Goal: Feedback & Contribution: Contribute content

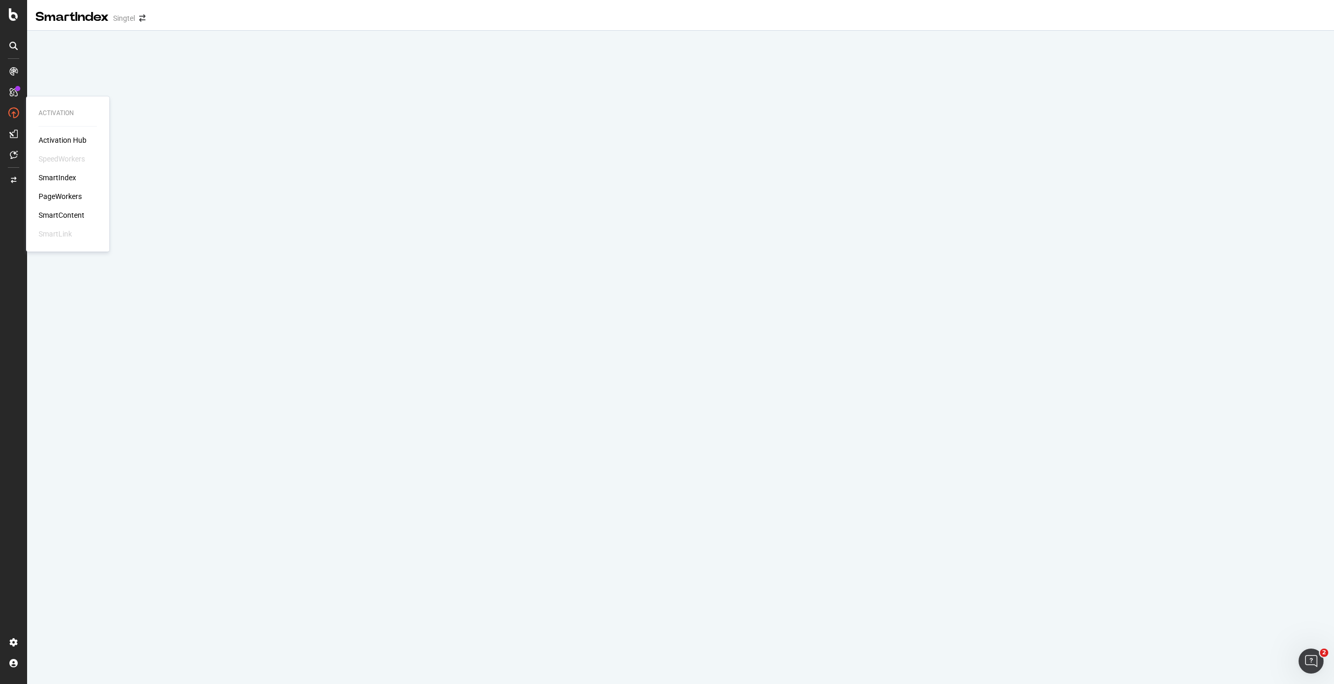
click at [55, 202] on div "PageWorkers" at bounding box center [60, 196] width 43 height 10
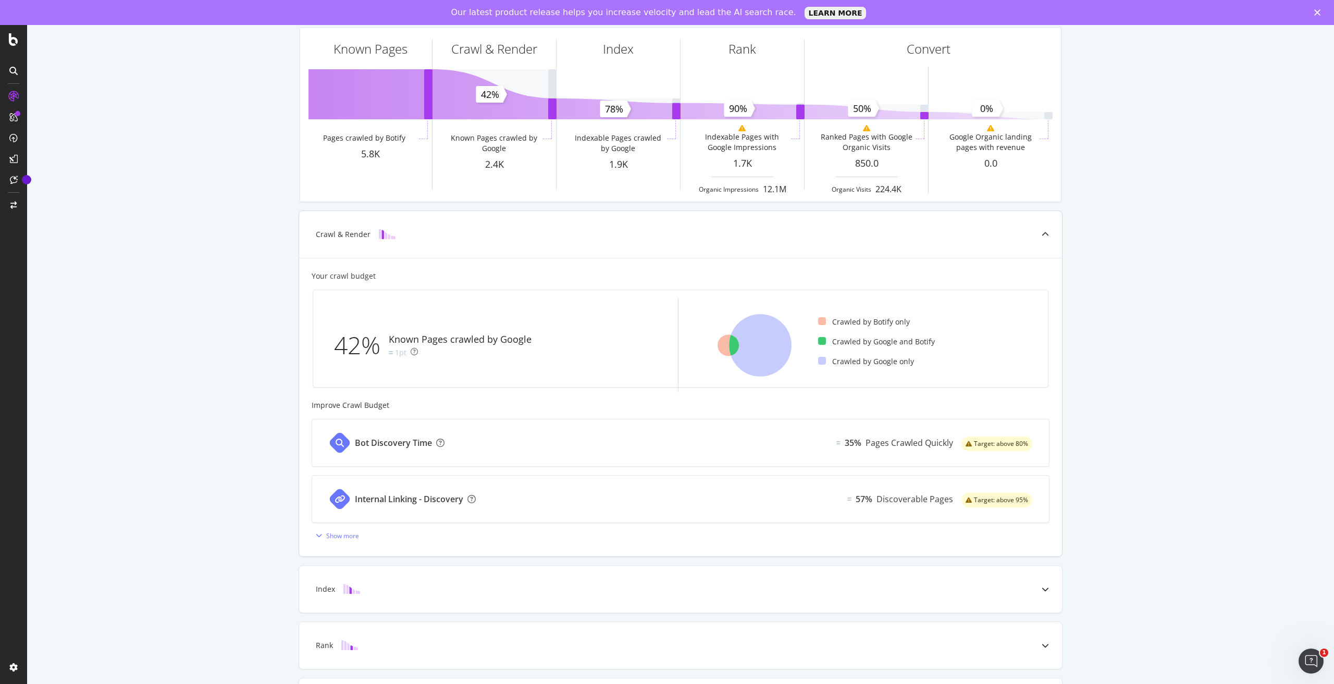
scroll to position [127, 0]
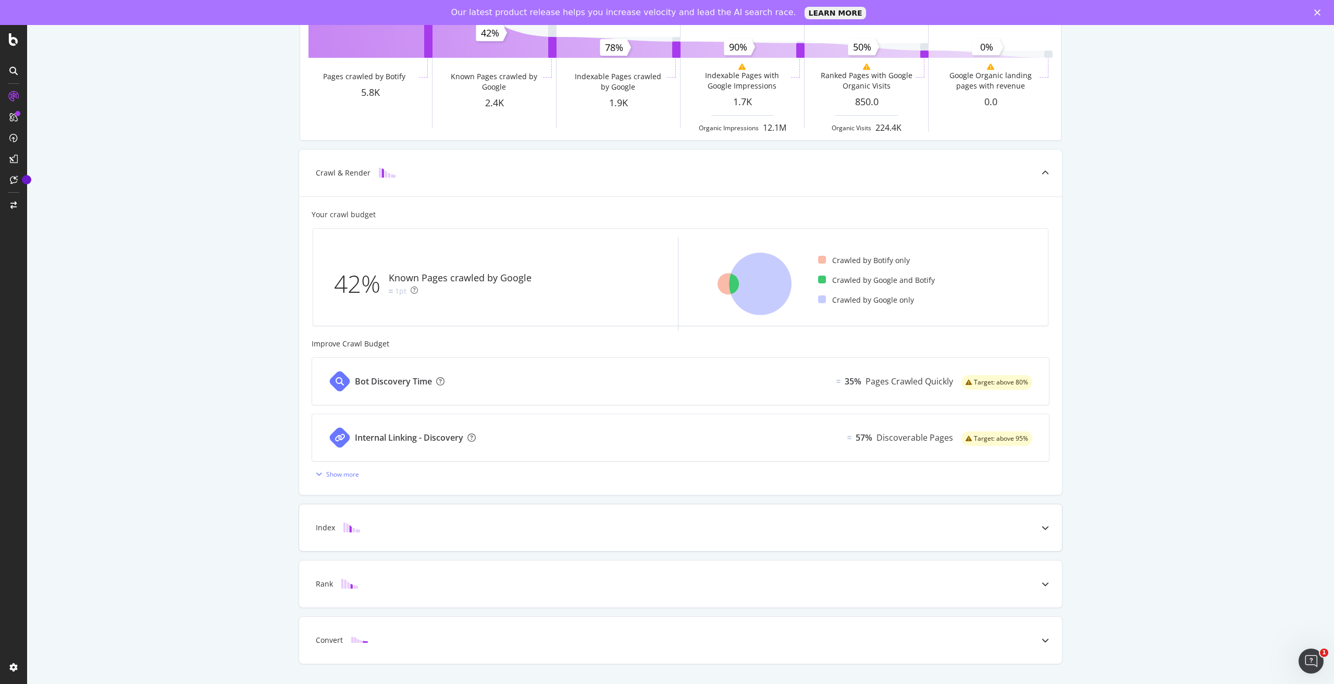
click at [385, 534] on div "Index" at bounding box center [680, 527] width 763 height 47
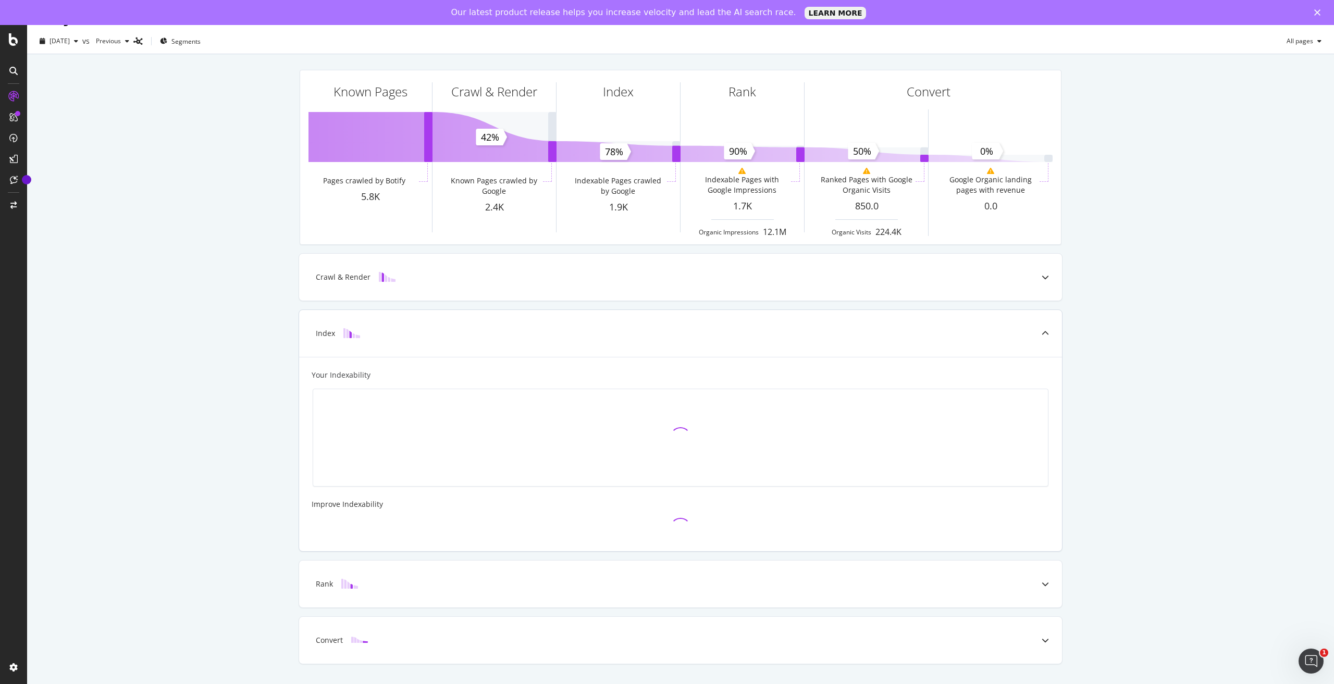
scroll to position [25, 0]
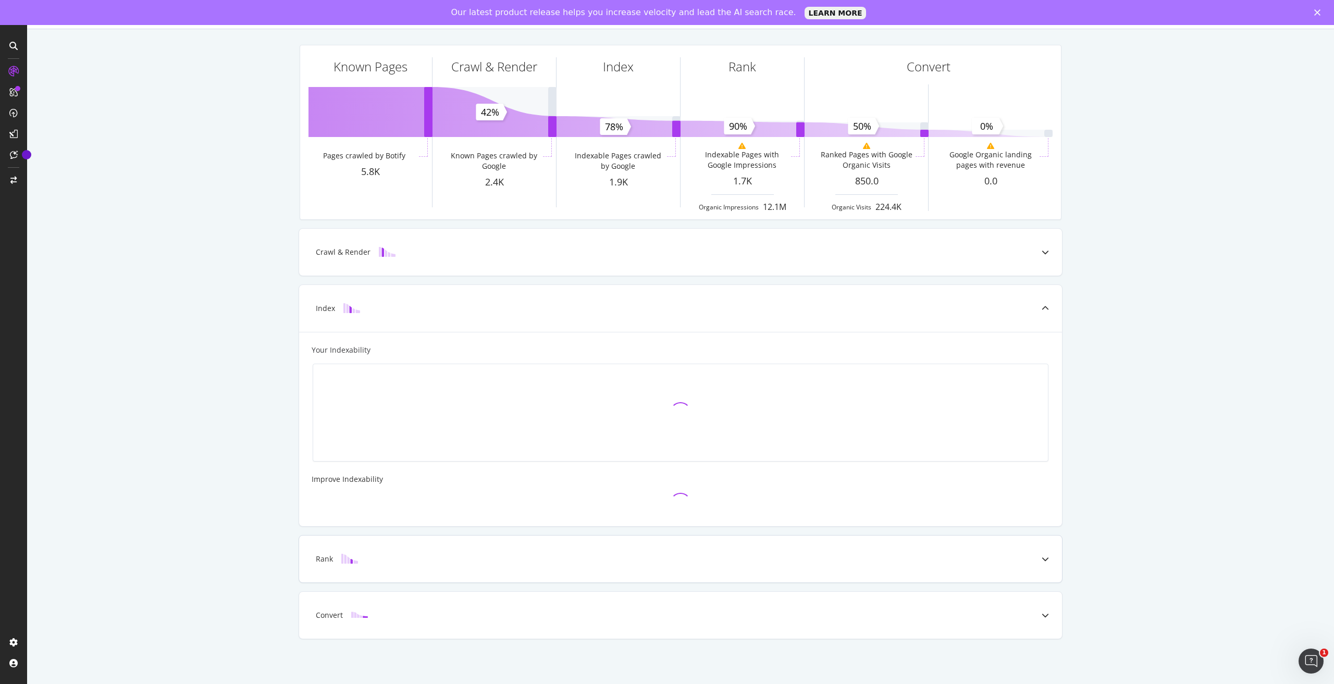
click at [367, 561] on div "Rank" at bounding box center [663, 559] width 721 height 10
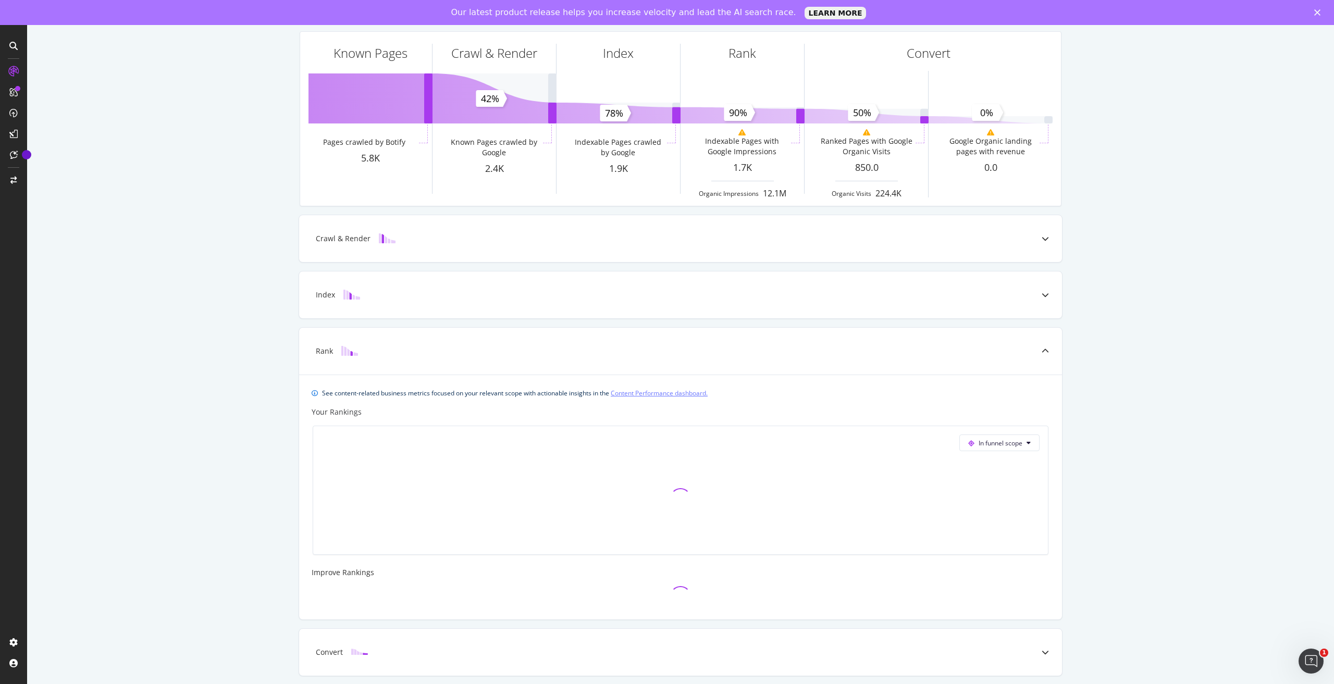
scroll to position [0, 0]
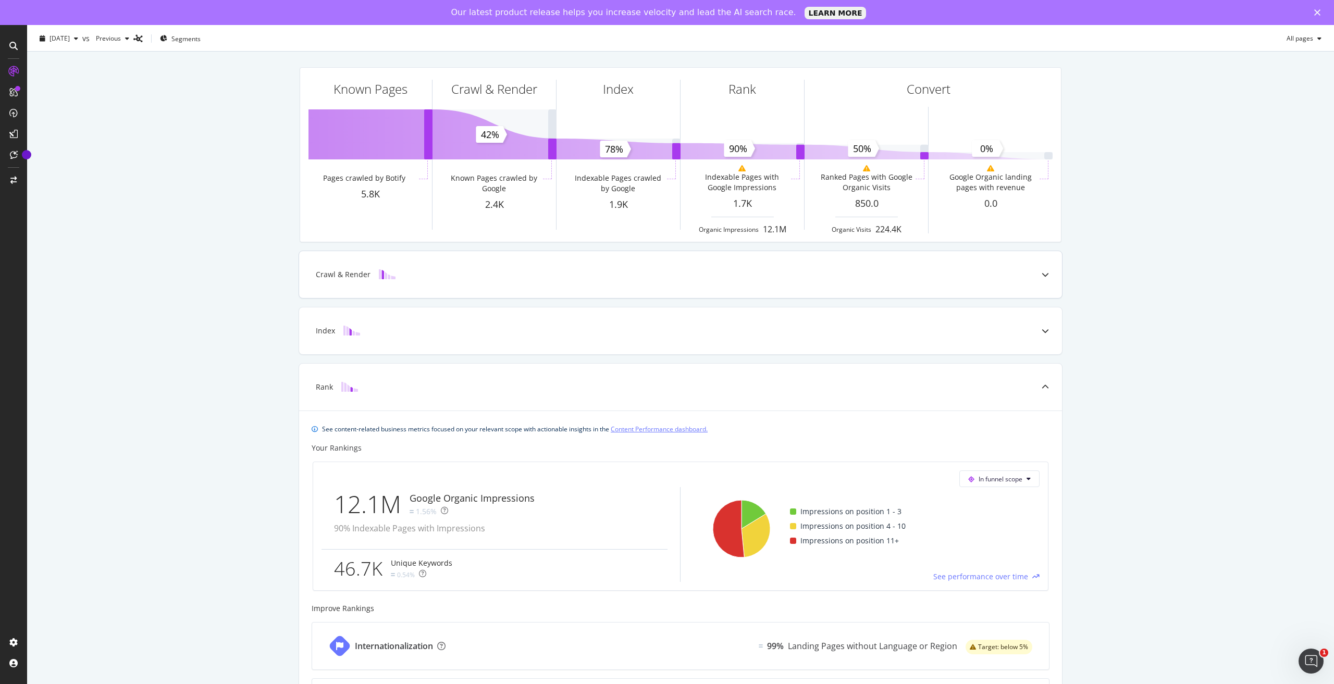
click at [464, 267] on div "Crawl & Render" at bounding box center [680, 274] width 763 height 47
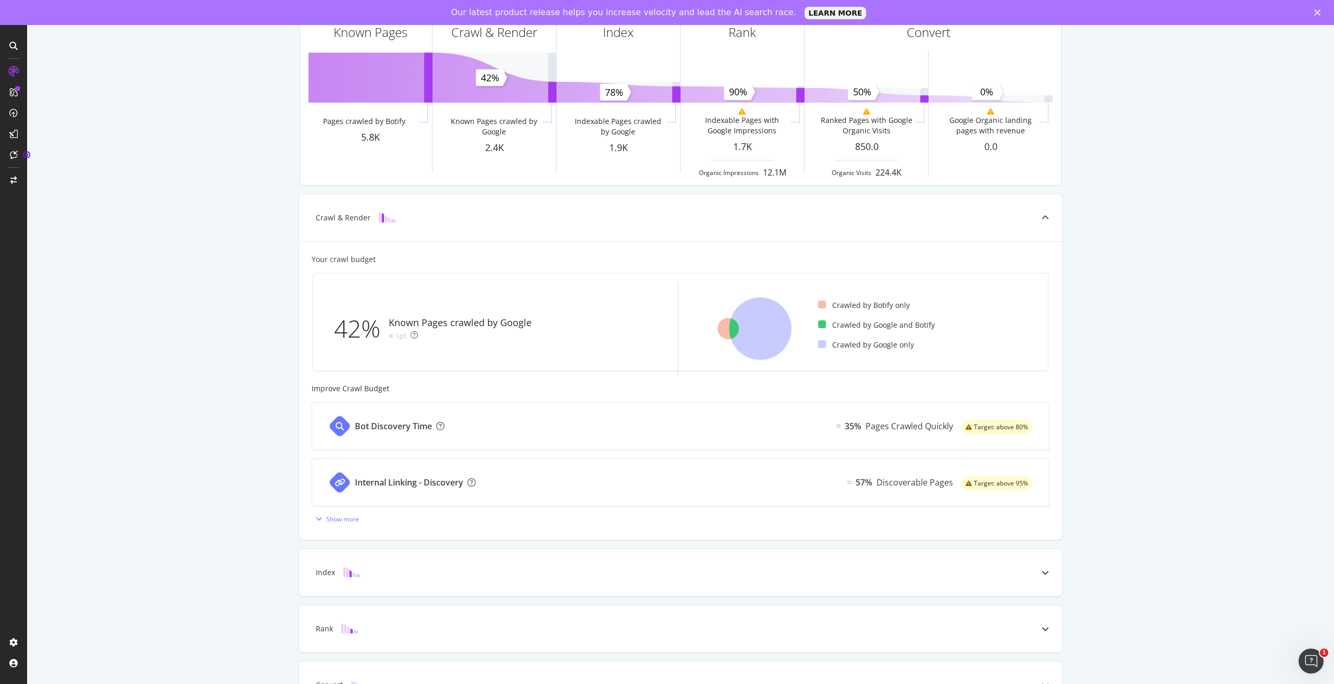
scroll to position [74, 0]
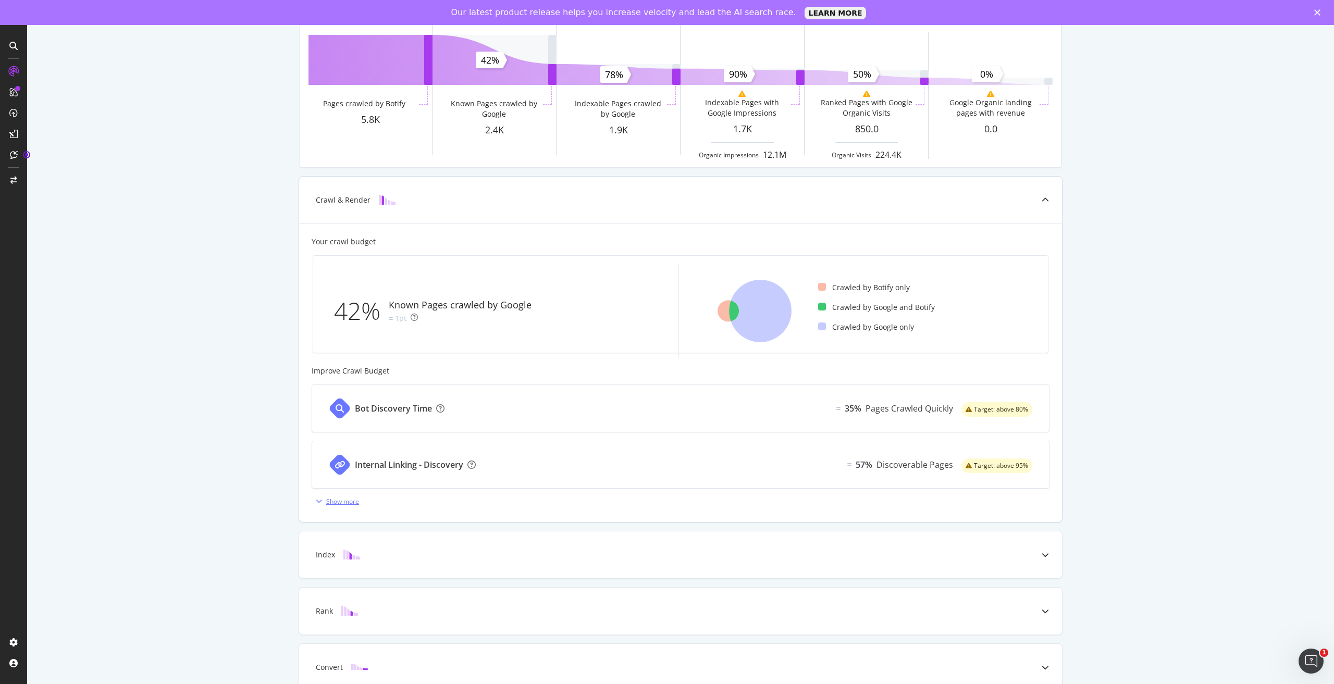
click at [343, 499] on div "Show more" at bounding box center [342, 501] width 33 height 9
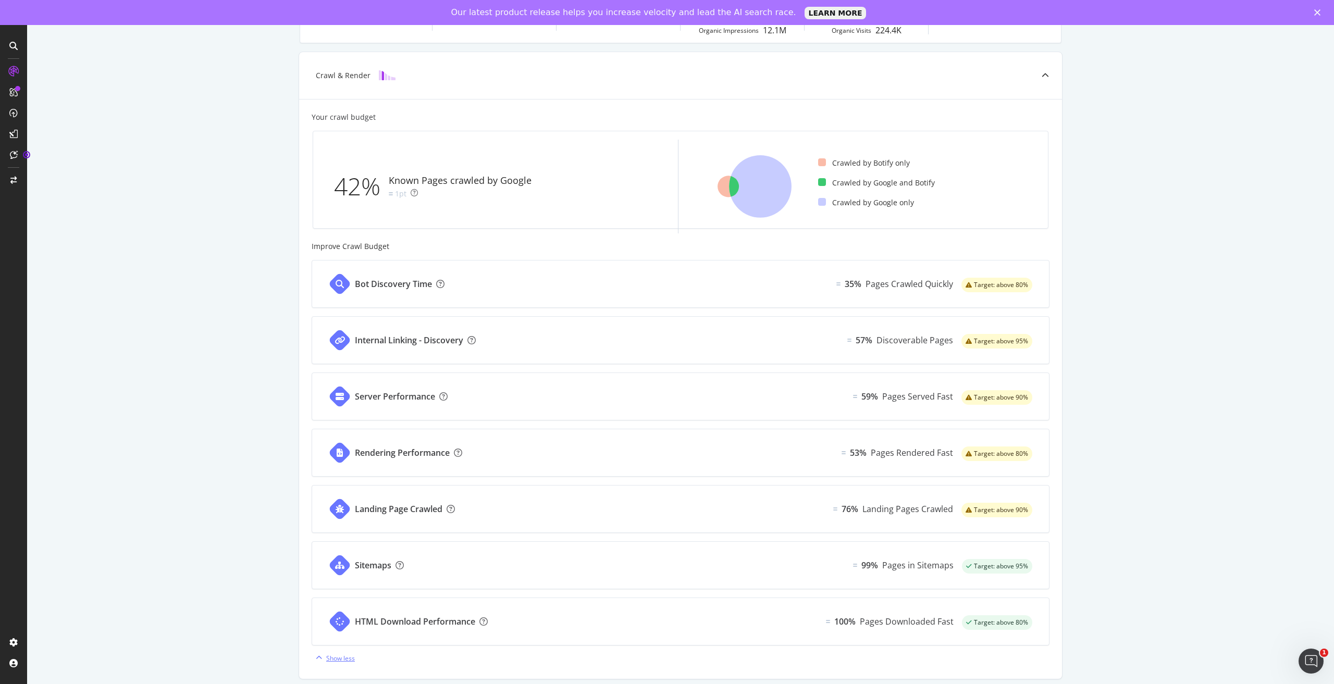
scroll to position [201, 0]
click at [154, 203] on div "Known Pages Pages crawled by Botify 5.8K Crawl & Render Known Pages crawled by …" at bounding box center [680, 370] width 1306 height 1040
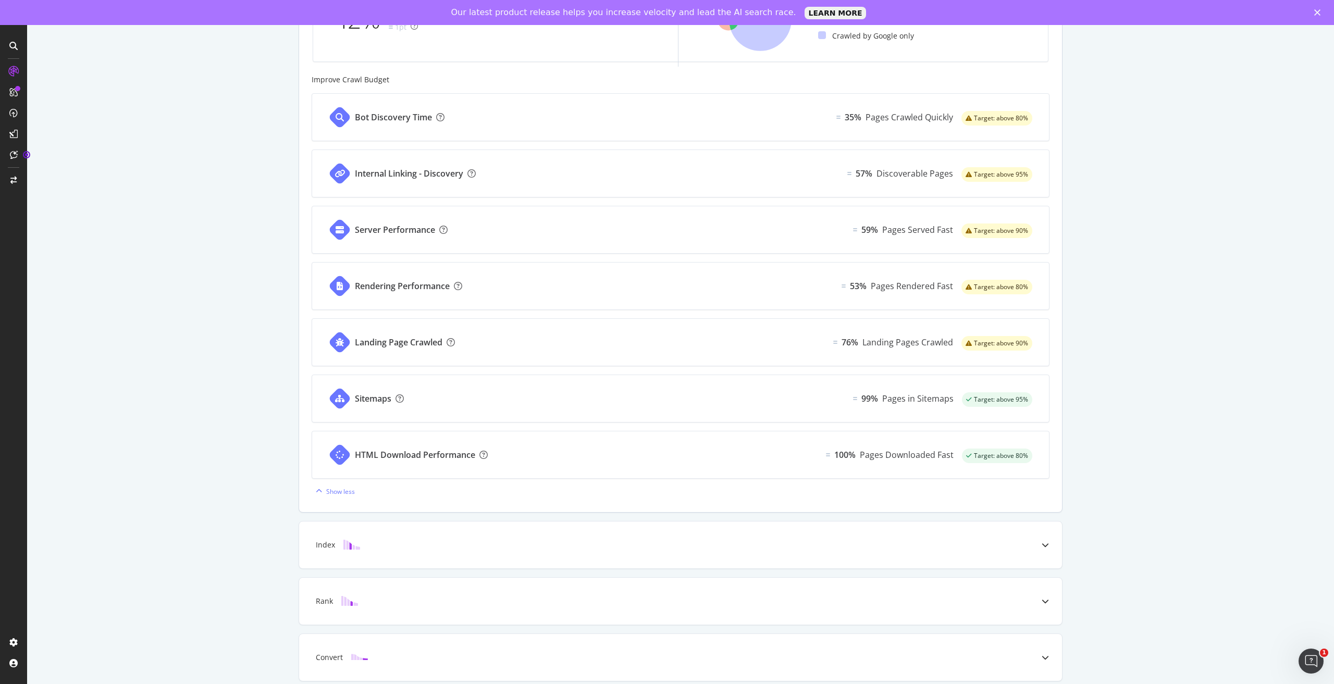
scroll to position [408, 0]
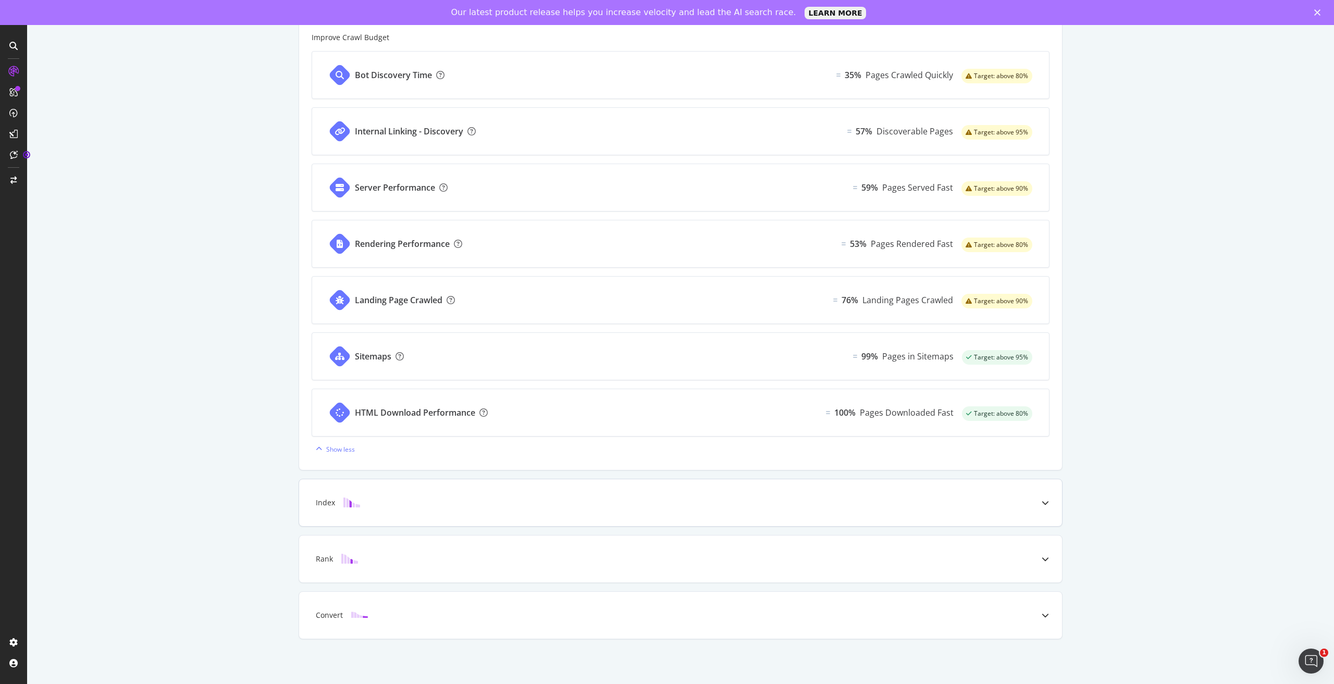
click at [379, 492] on div "Index" at bounding box center [680, 502] width 763 height 47
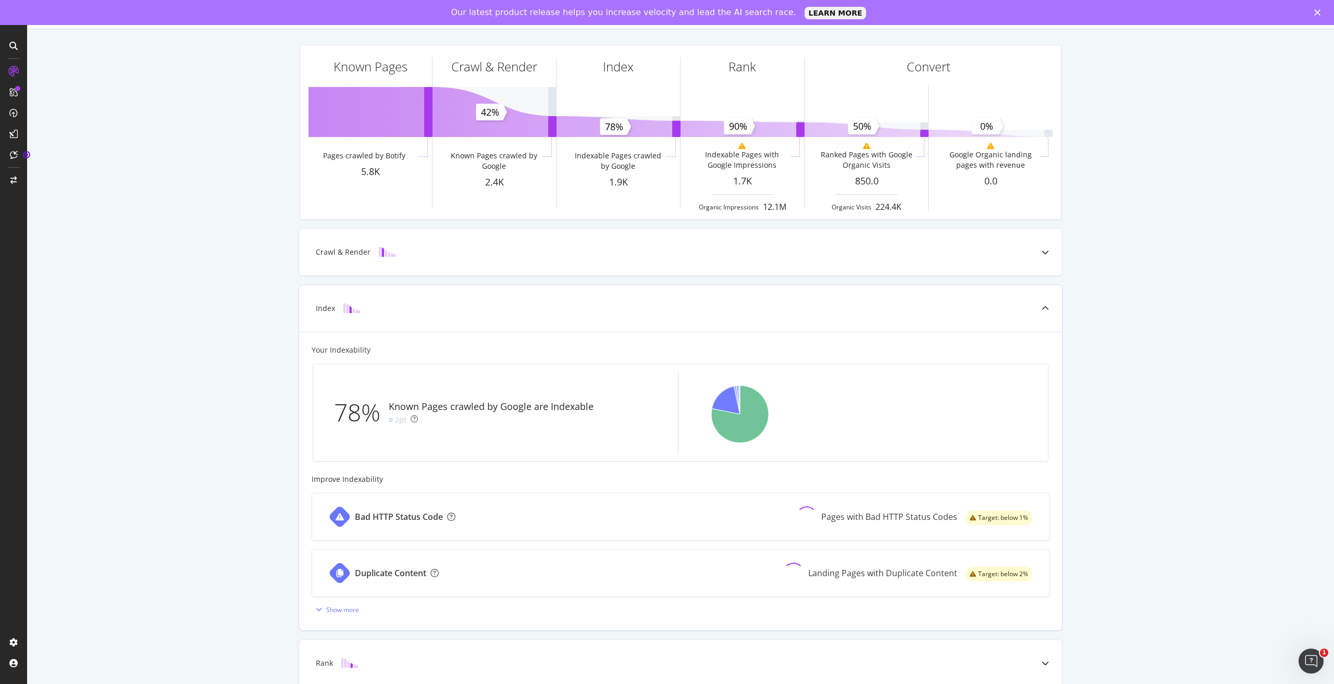
scroll to position [127, 0]
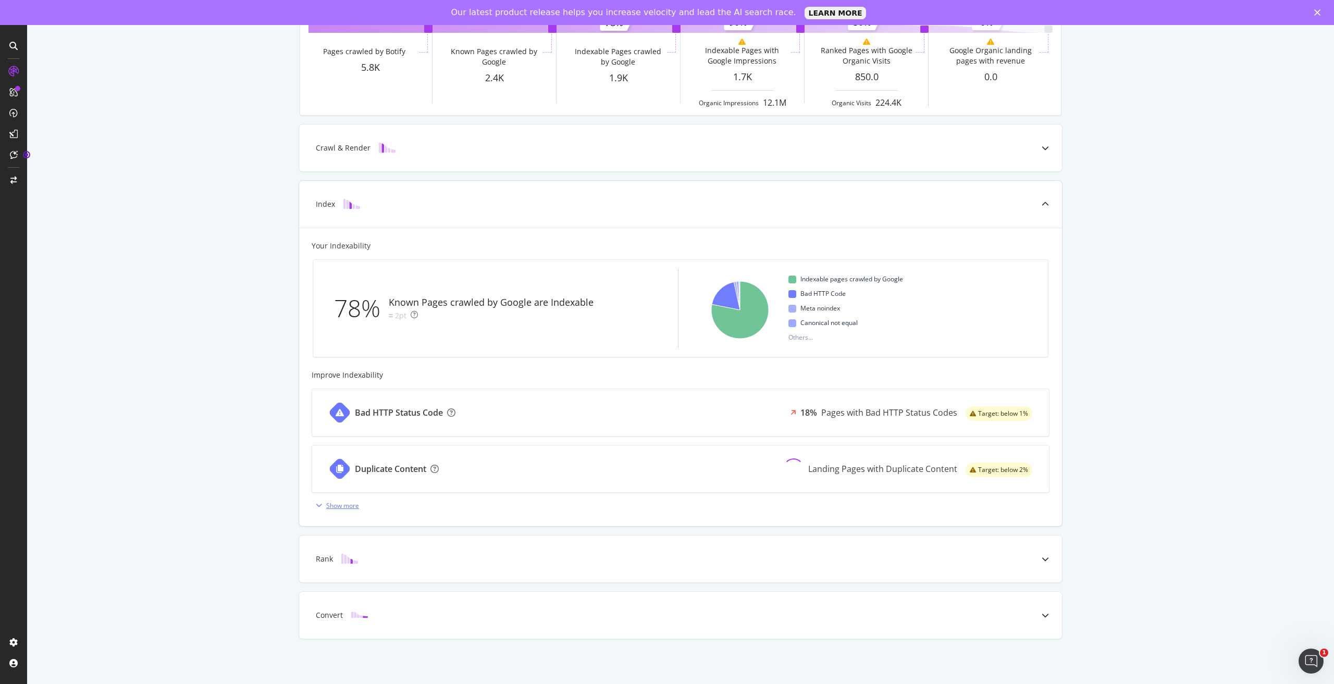
click at [337, 505] on div "Show more" at bounding box center [342, 505] width 33 height 9
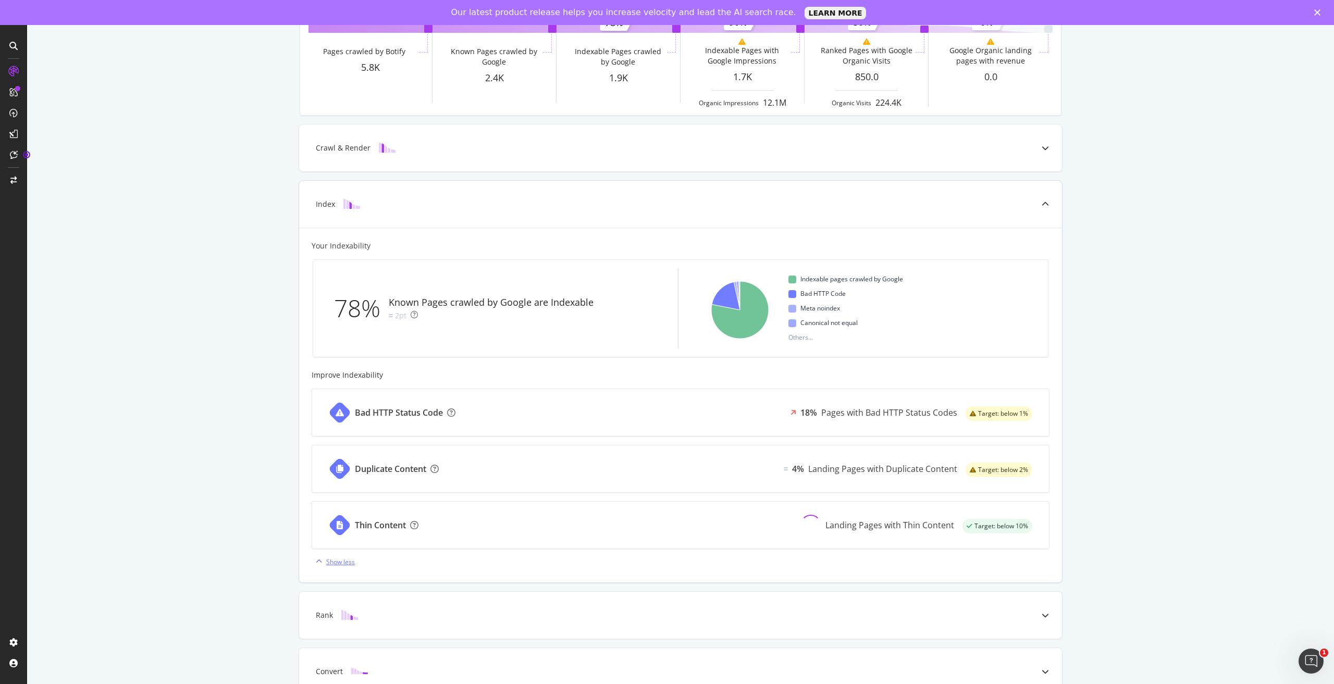
scroll to position [183, 0]
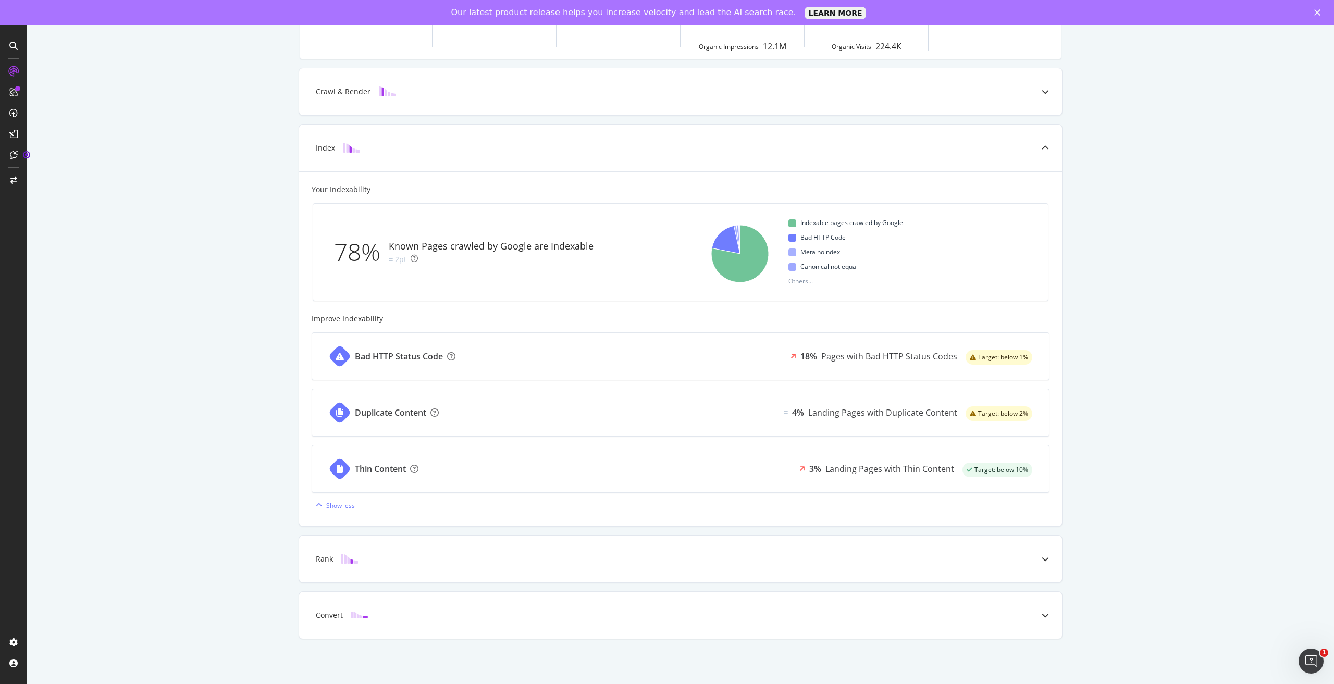
click at [114, 267] on div "Known Pages Pages crawled by Botify 5.8K Crawl & Render Known Pages crawled by …" at bounding box center [680, 276] width 1306 height 815
click at [1042, 552] on div at bounding box center [1044, 559] width 33 height 47
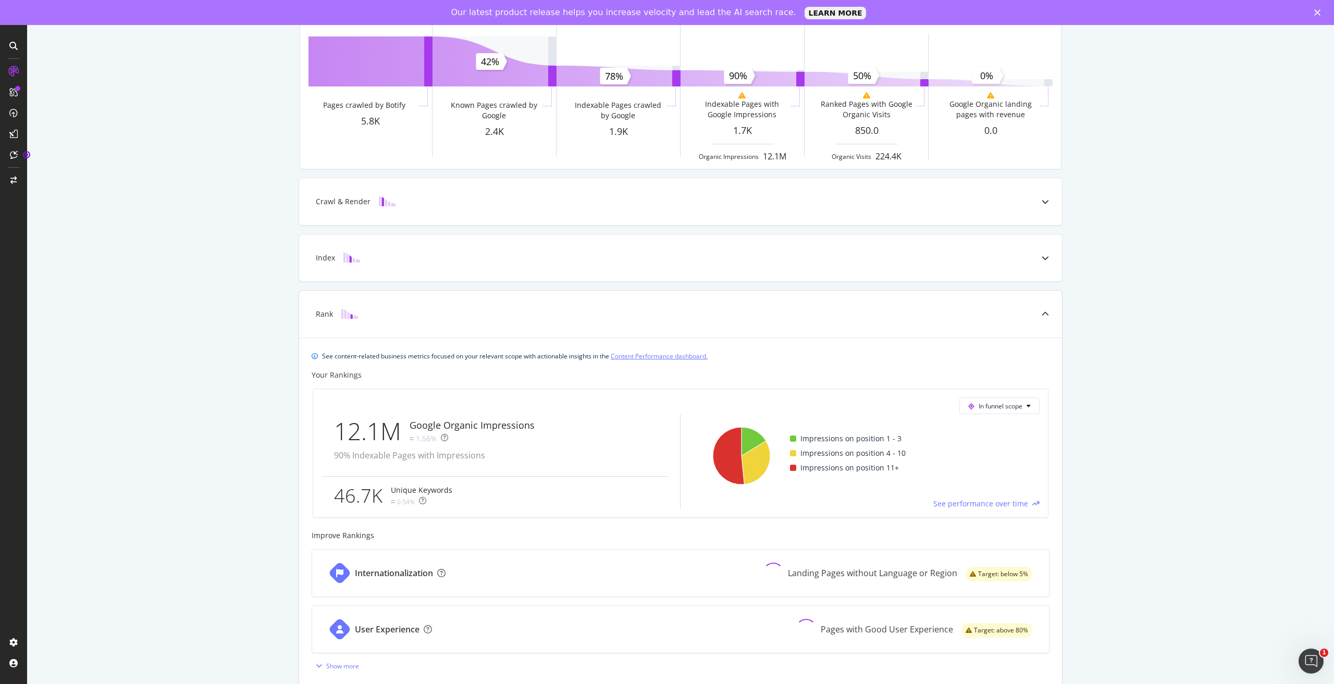
scroll to position [177, 0]
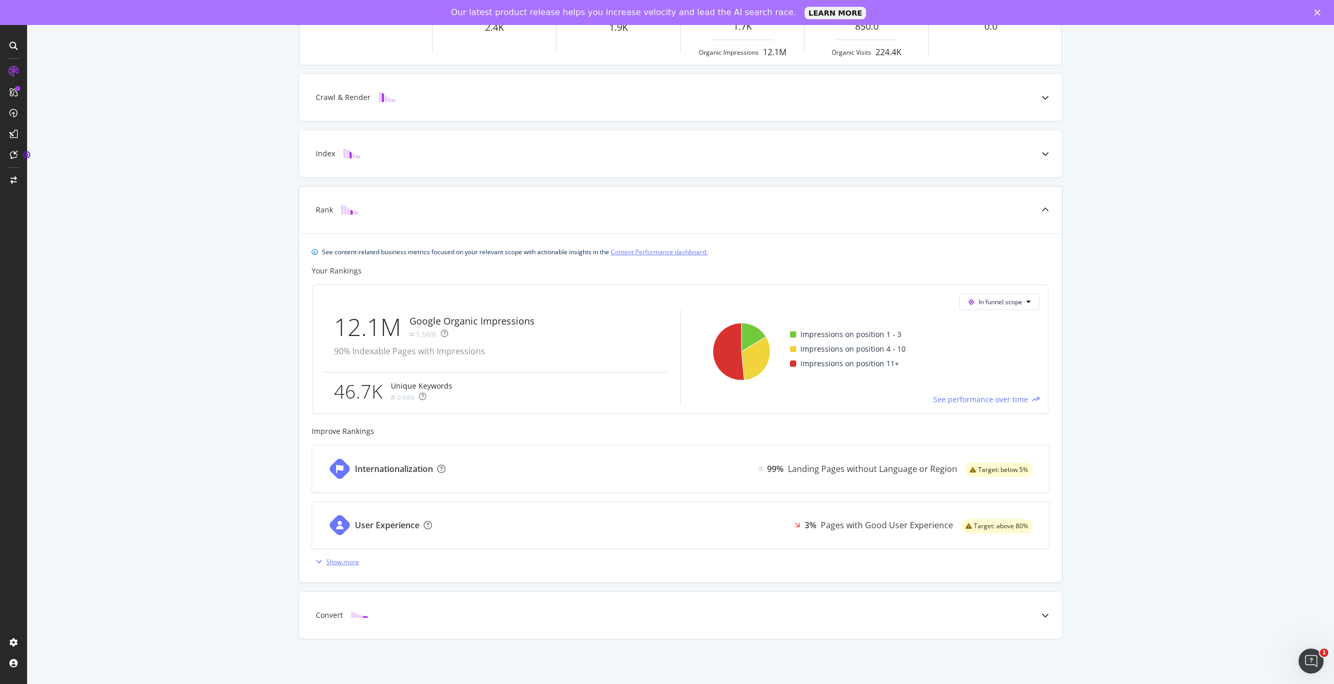
click at [348, 562] on div "Show more" at bounding box center [342, 561] width 33 height 9
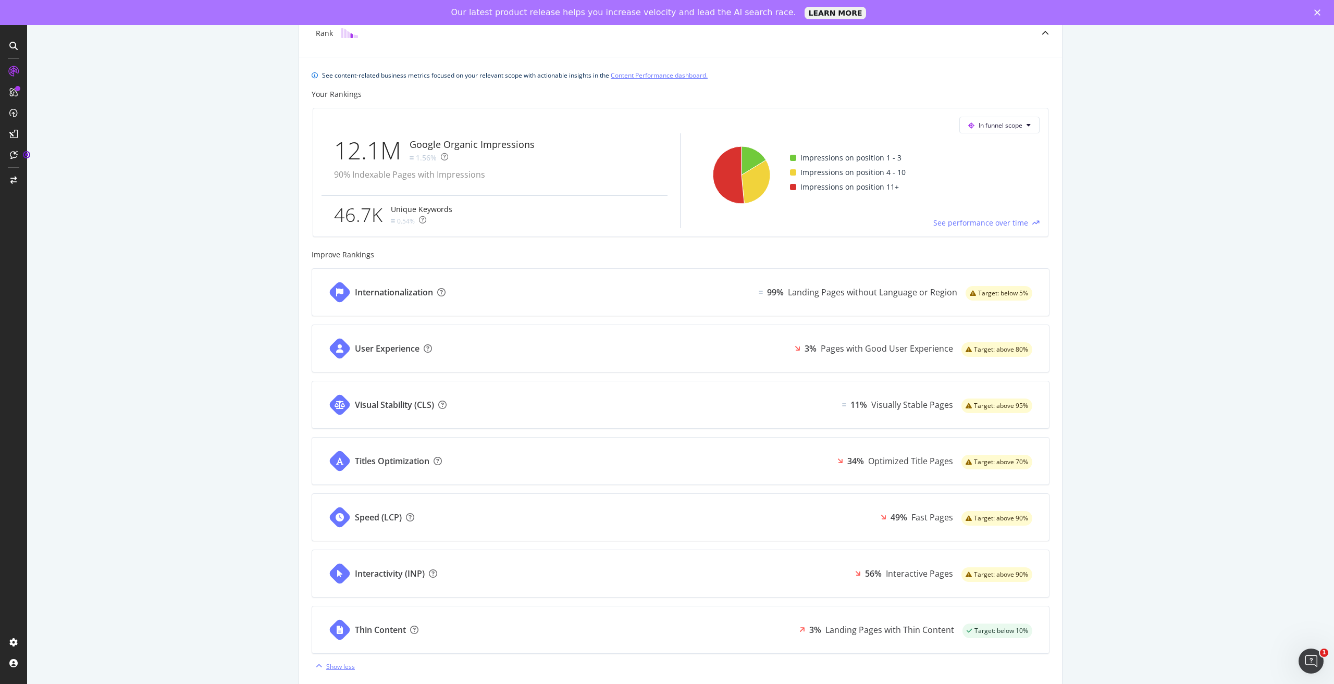
scroll to position [354, 0]
click at [148, 116] on div "Known Pages Pages crawled by Botify 5.8K Crawl & Render Known Pages crawled by …" at bounding box center [680, 242] width 1306 height 1091
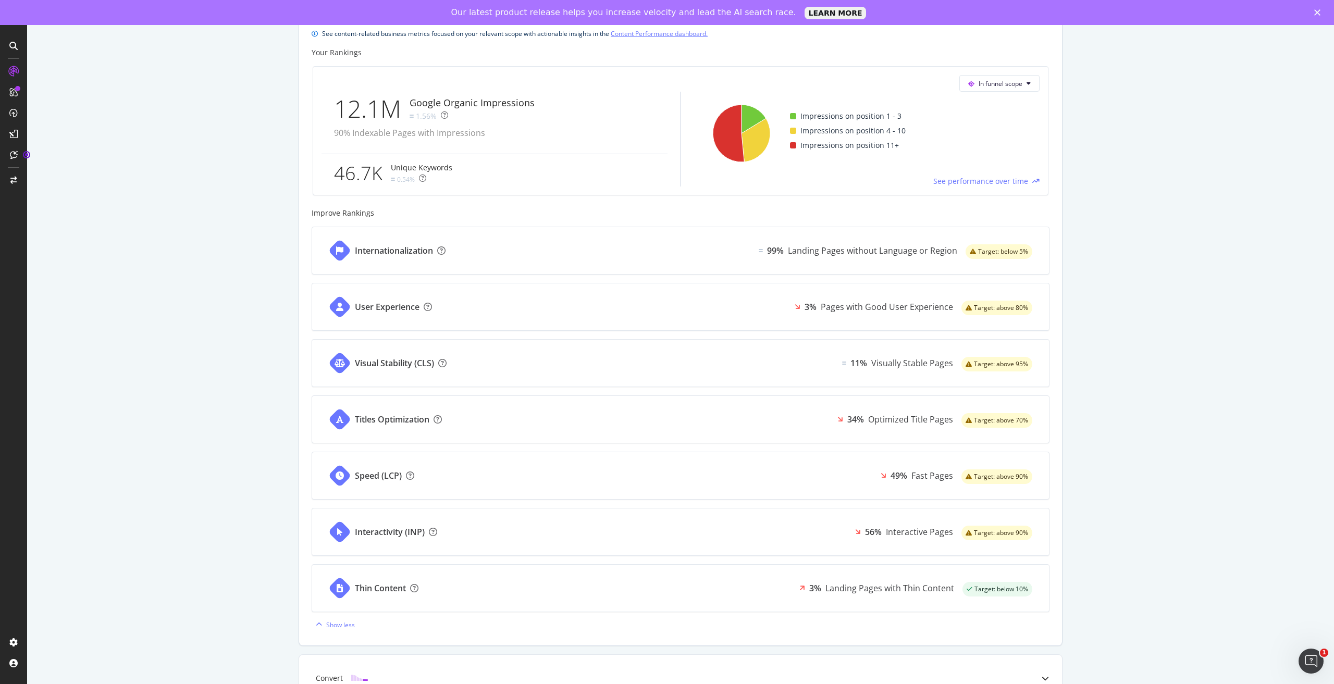
scroll to position [458, 0]
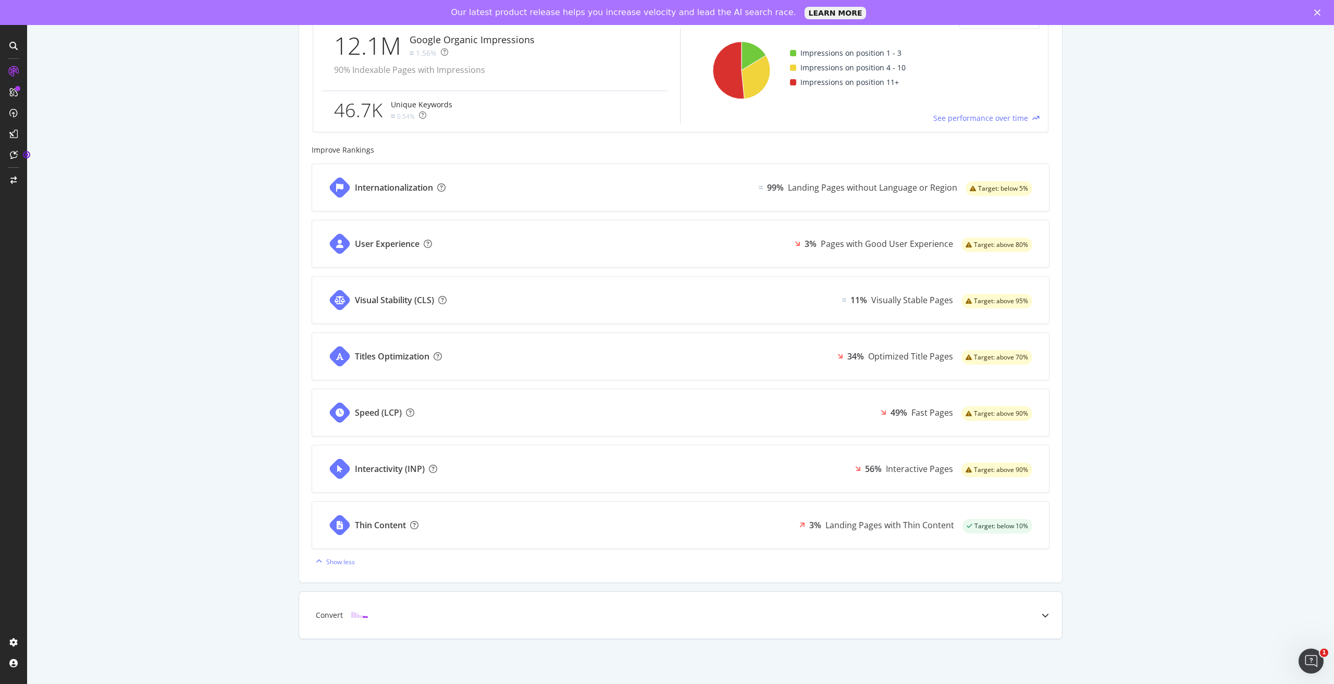
click at [1041, 613] on icon at bounding box center [1044, 615] width 7 height 7
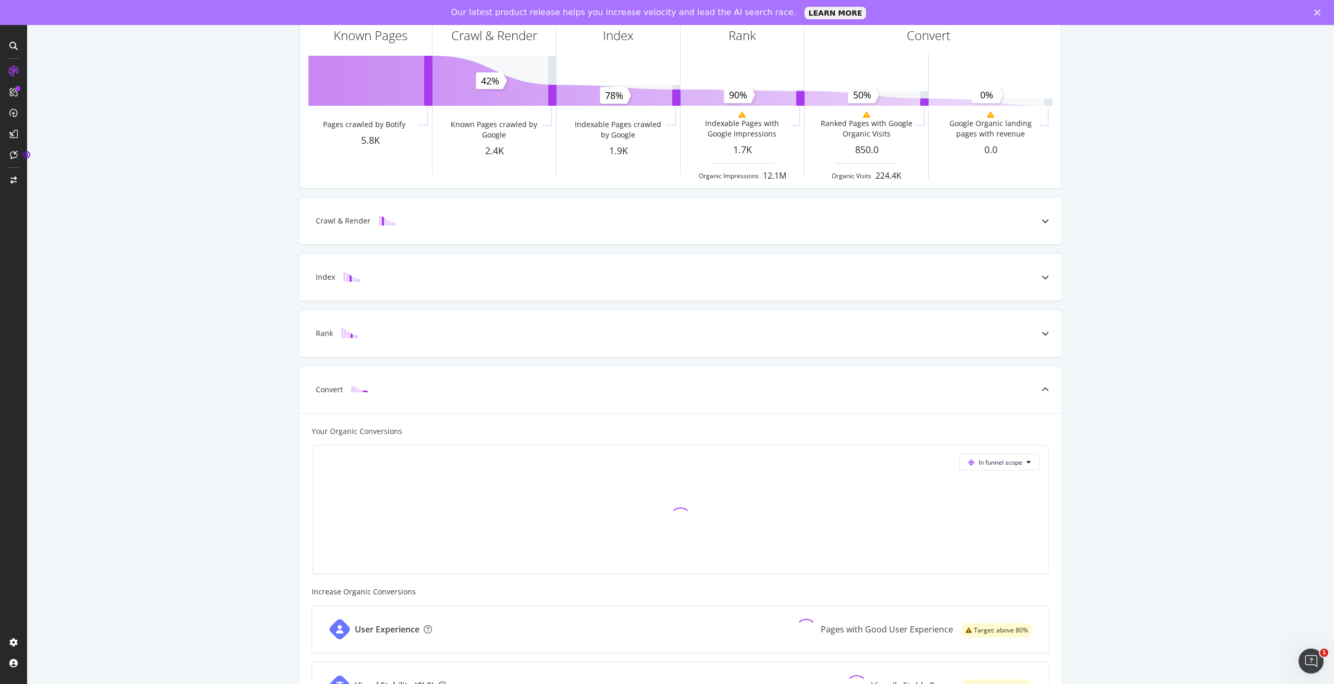
scroll to position [158, 0]
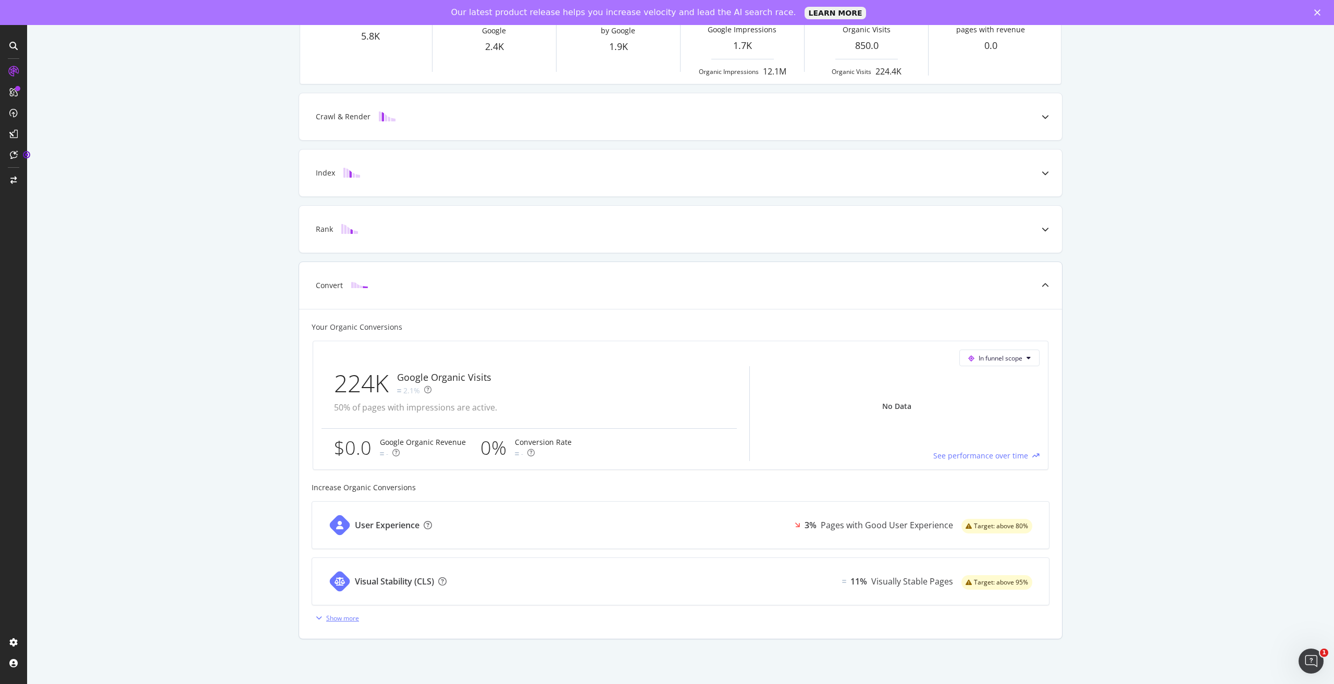
click at [336, 615] on div "Show more" at bounding box center [342, 618] width 33 height 9
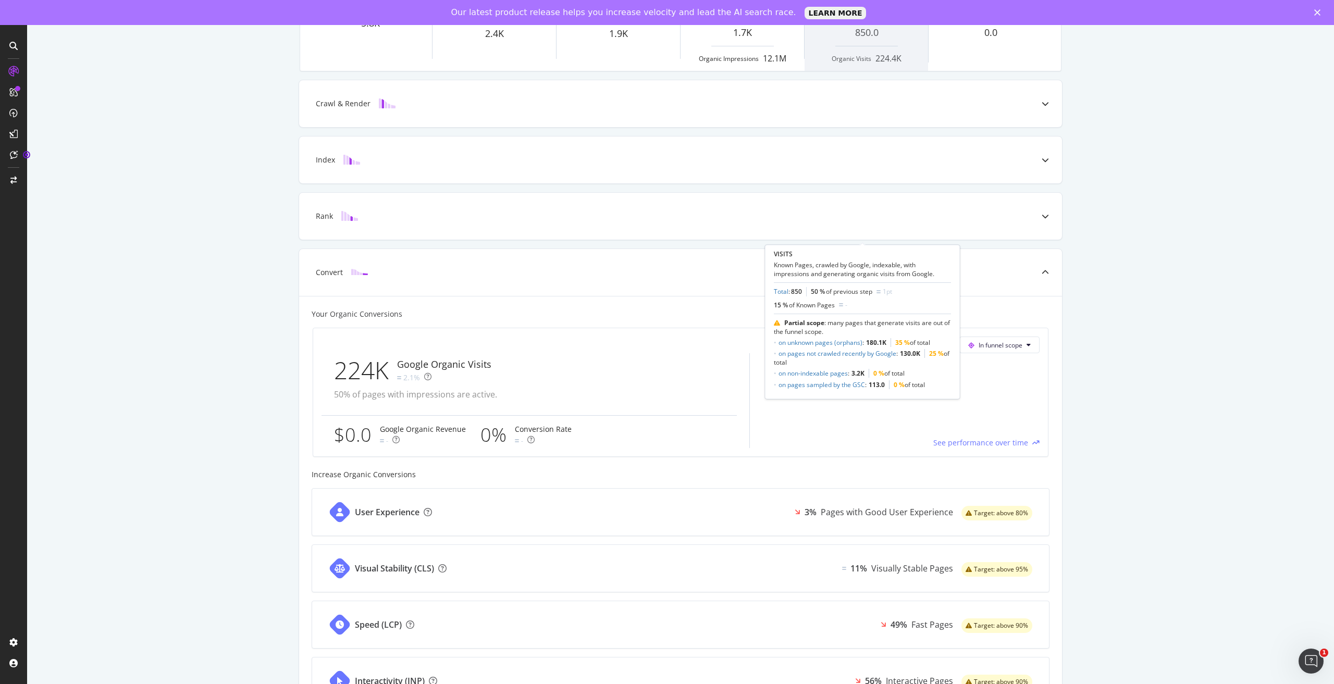
scroll to position [0, 0]
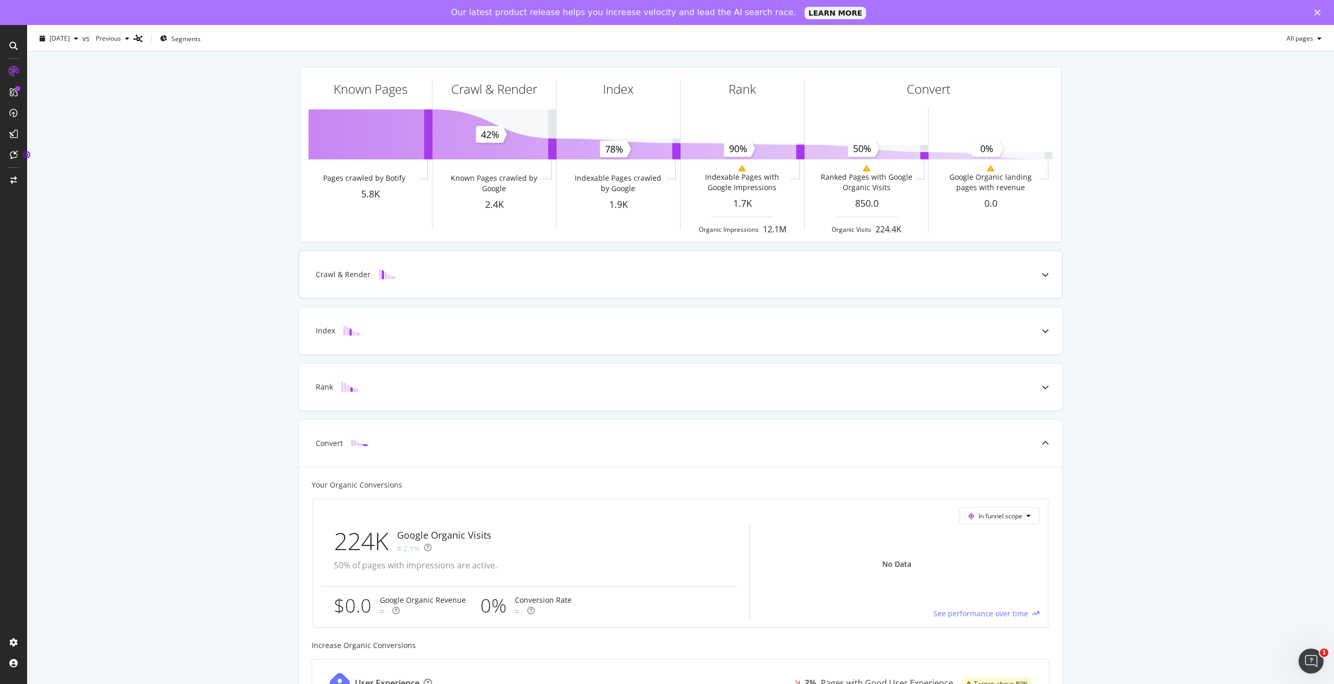
click at [697, 290] on div "Crawl & Render" at bounding box center [680, 274] width 763 height 47
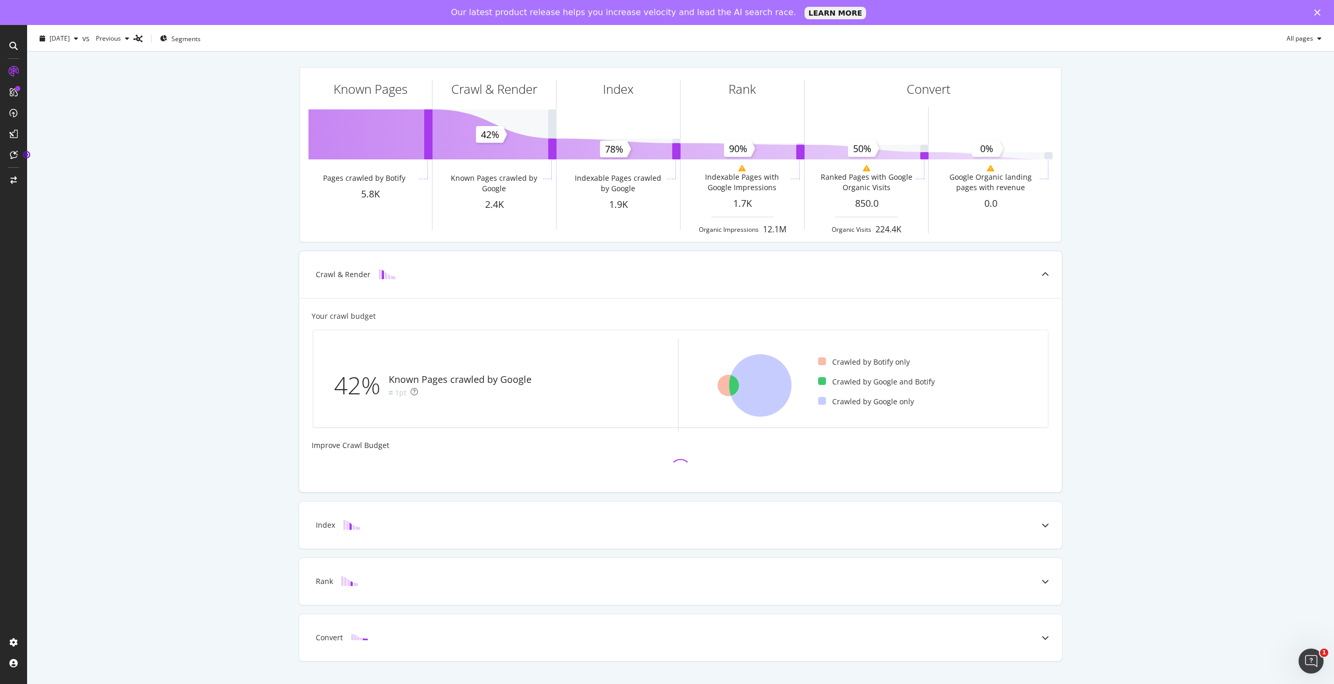
scroll to position [22, 0]
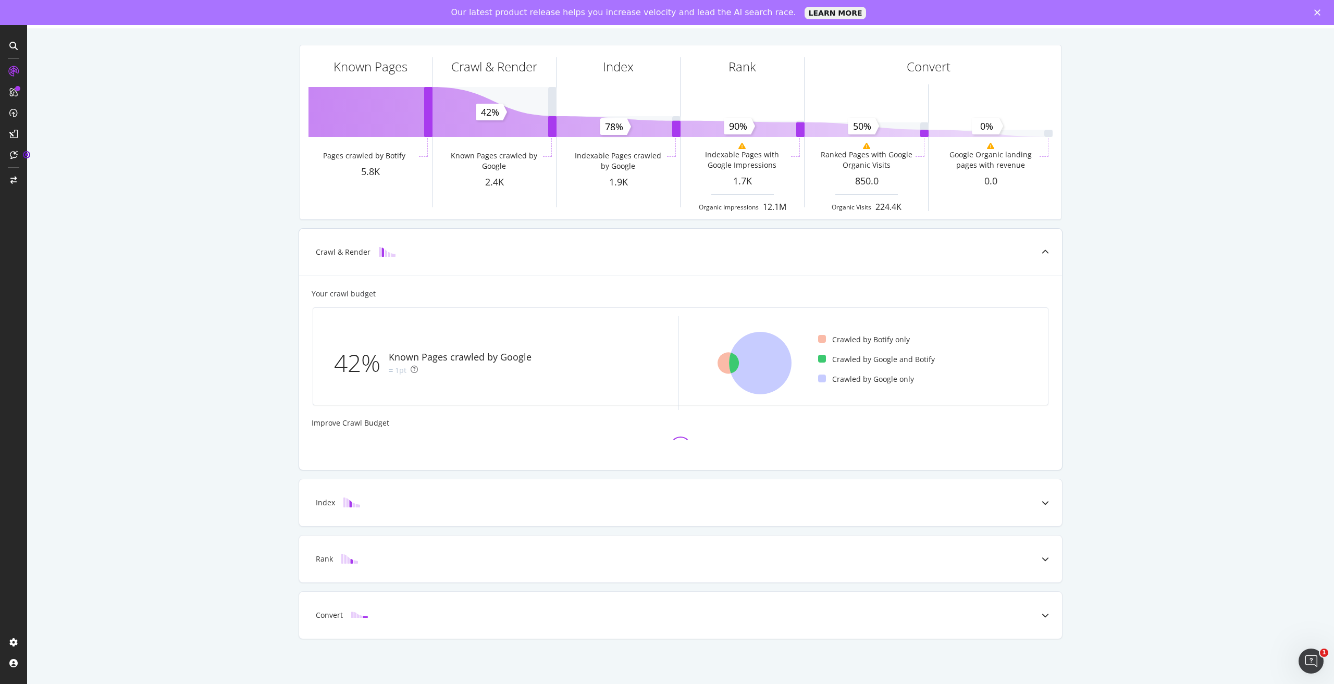
click at [688, 279] on div "Crawl & Render Your crawl budget 42% Known Pages crawled by Google 1pt Crawled …" at bounding box center [680, 349] width 764 height 242
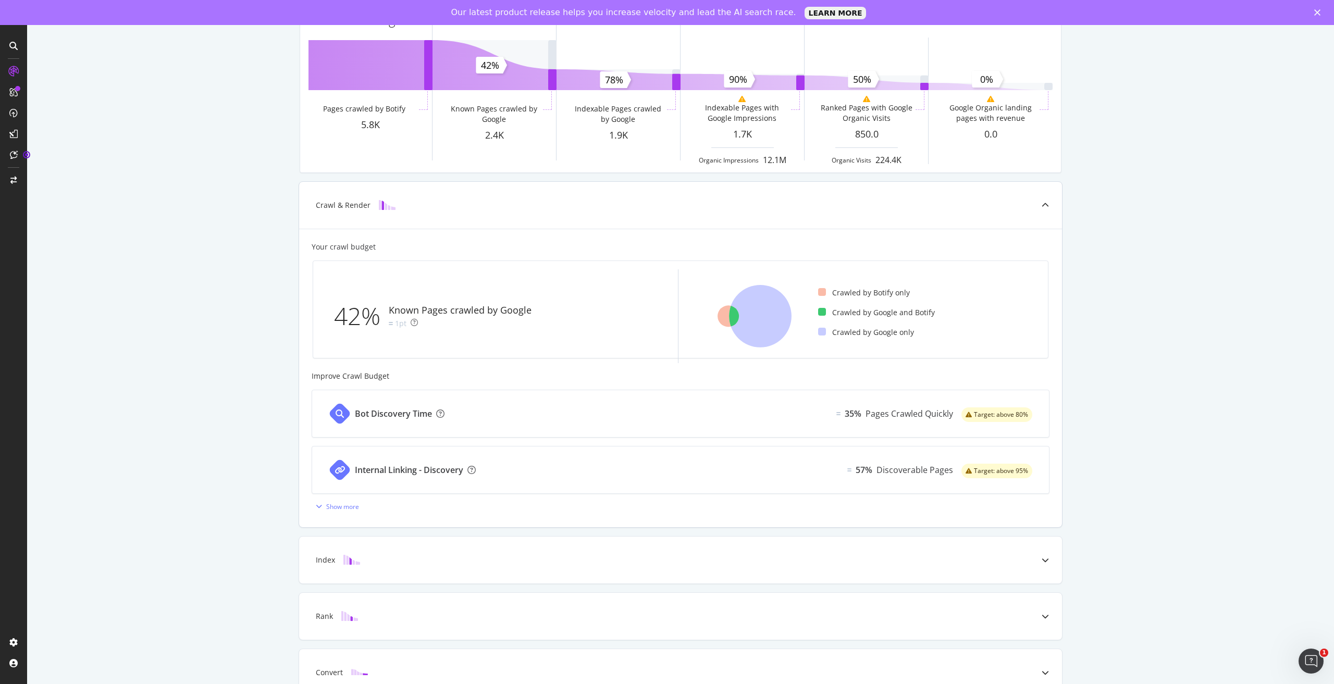
scroll to position [0, 0]
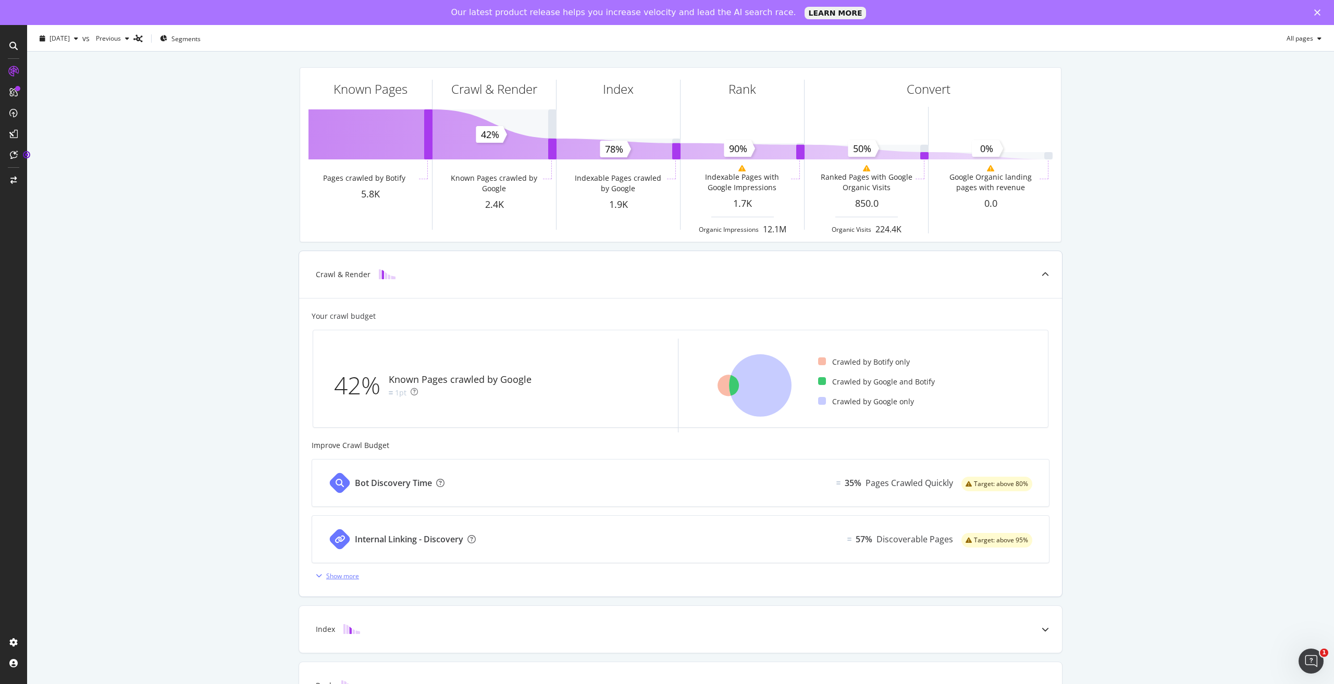
click at [321, 575] on div "button" at bounding box center [319, 575] width 15 height 6
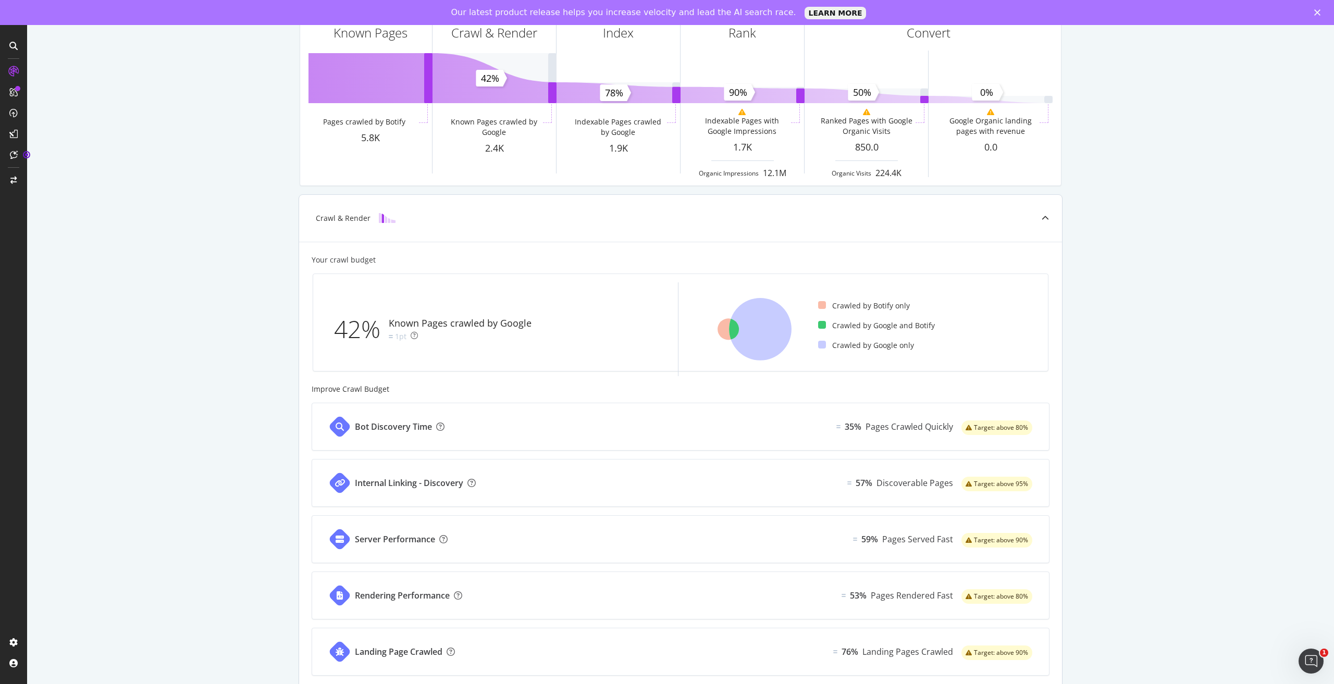
scroll to position [52, 0]
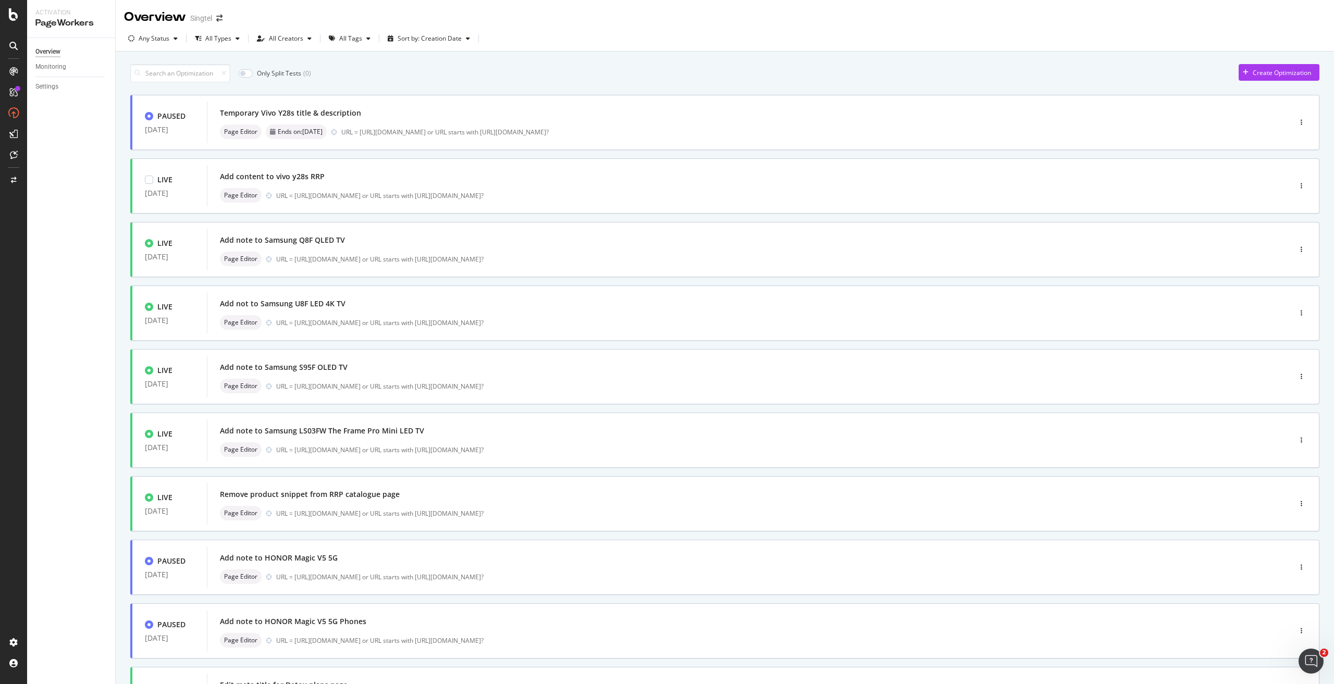
click at [370, 188] on div "Page Editor URL = https://shop.singtel.com/accessories/rrp-products/vivo-y28s-5…" at bounding box center [733, 195] width 1026 height 15
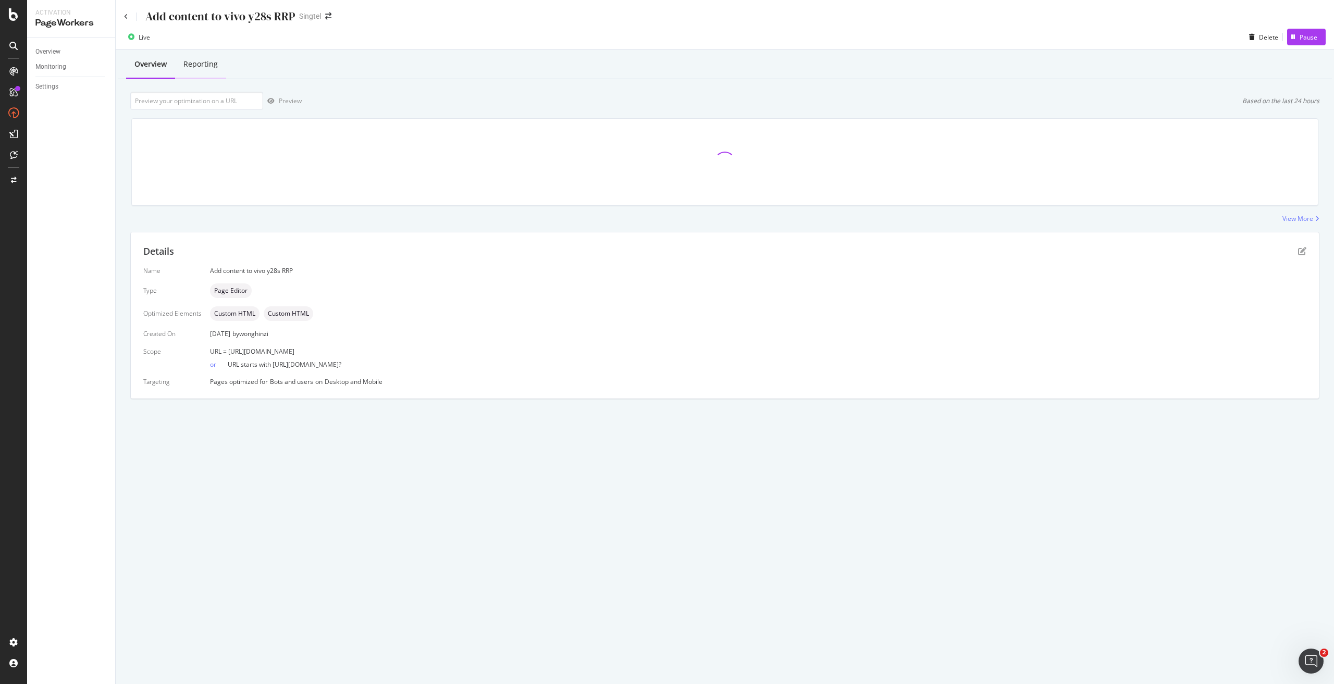
click at [203, 59] on div "Reporting" at bounding box center [200, 64] width 34 height 10
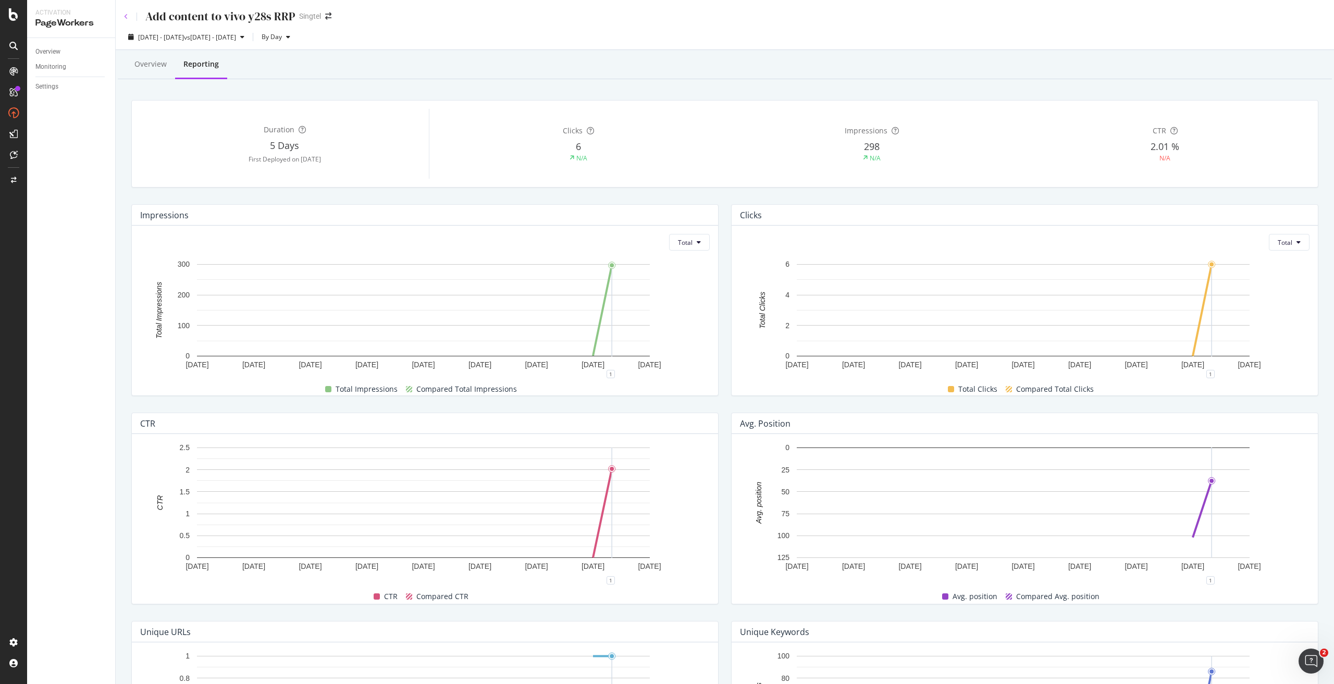
click at [127, 16] on icon at bounding box center [126, 17] width 4 height 6
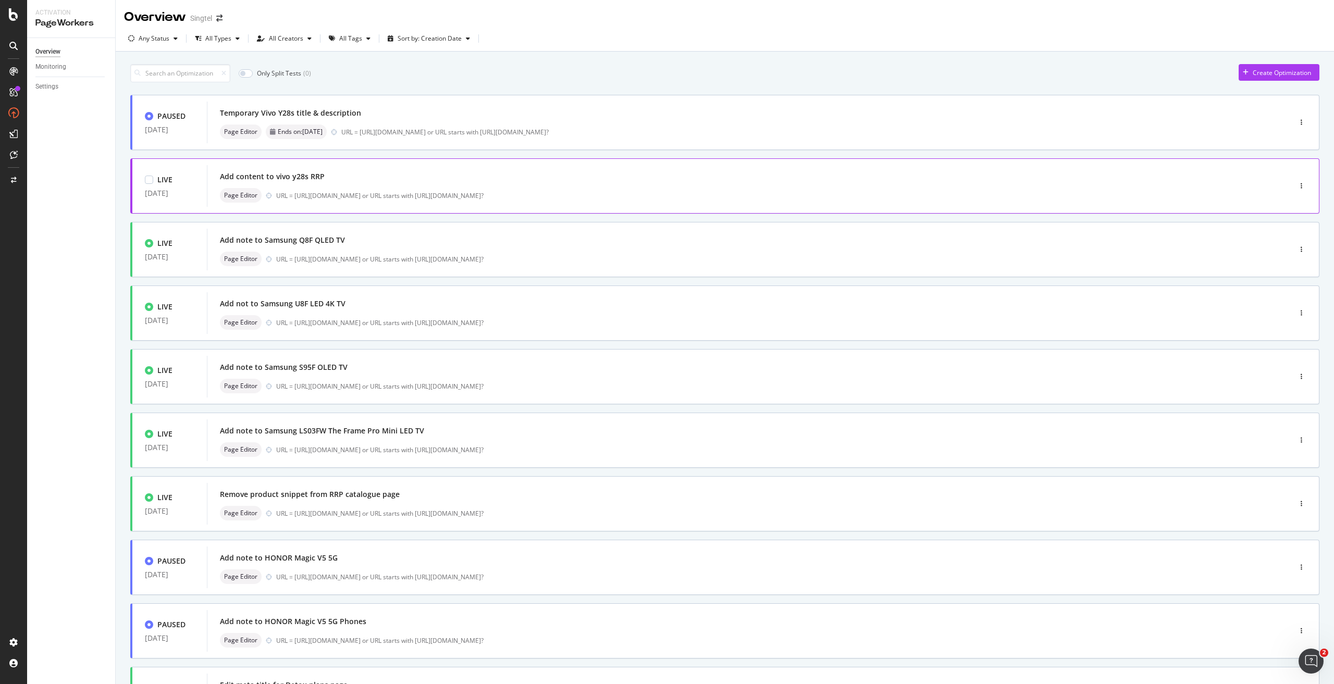
click at [761, 191] on div "URL = [URL][DOMAIN_NAME] or URL starts with [URL][DOMAIN_NAME]?" at bounding box center [761, 195] width 970 height 9
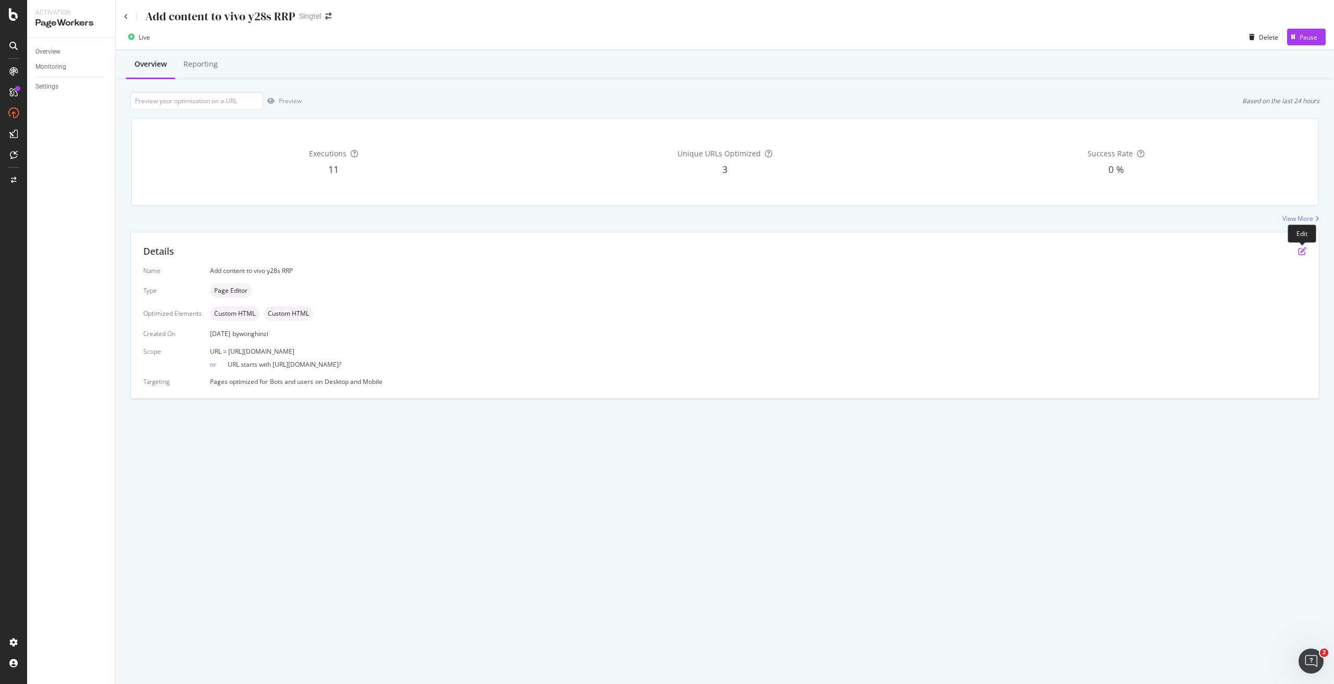
click at [1298, 248] on icon "pen-to-square" at bounding box center [1302, 251] width 8 height 8
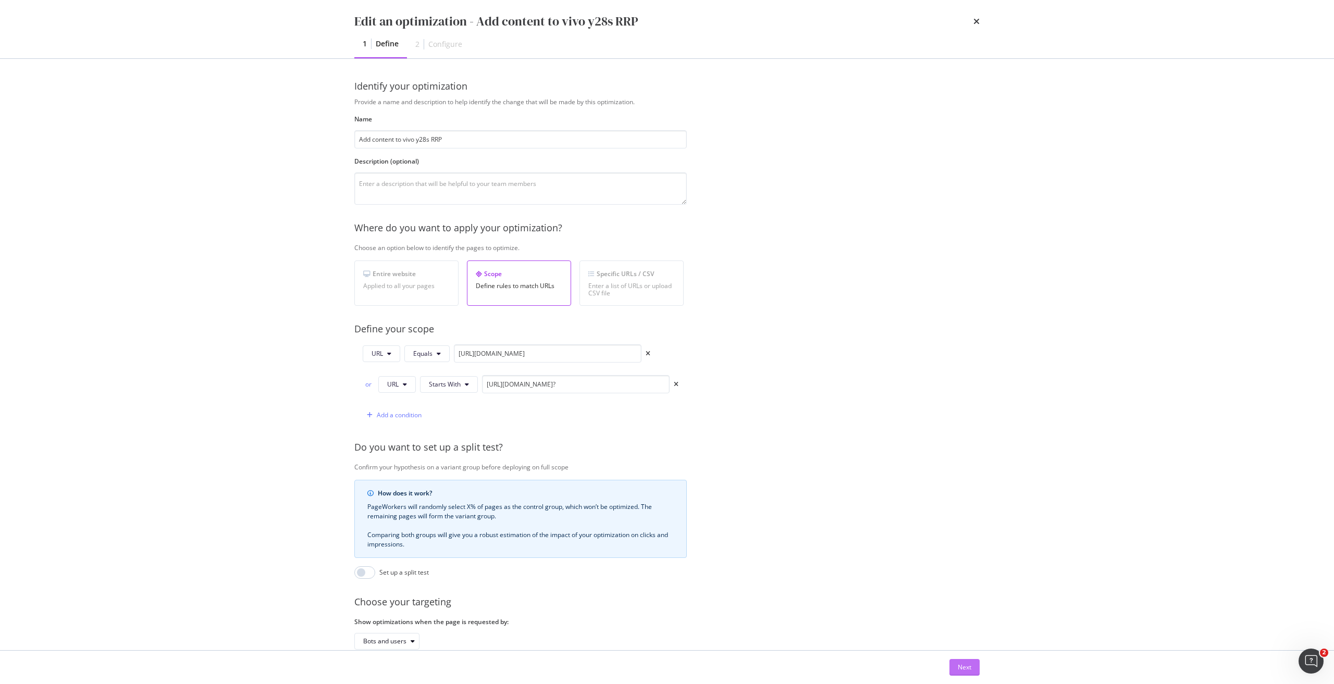
click at [959, 669] on div "Next" at bounding box center [964, 667] width 14 height 9
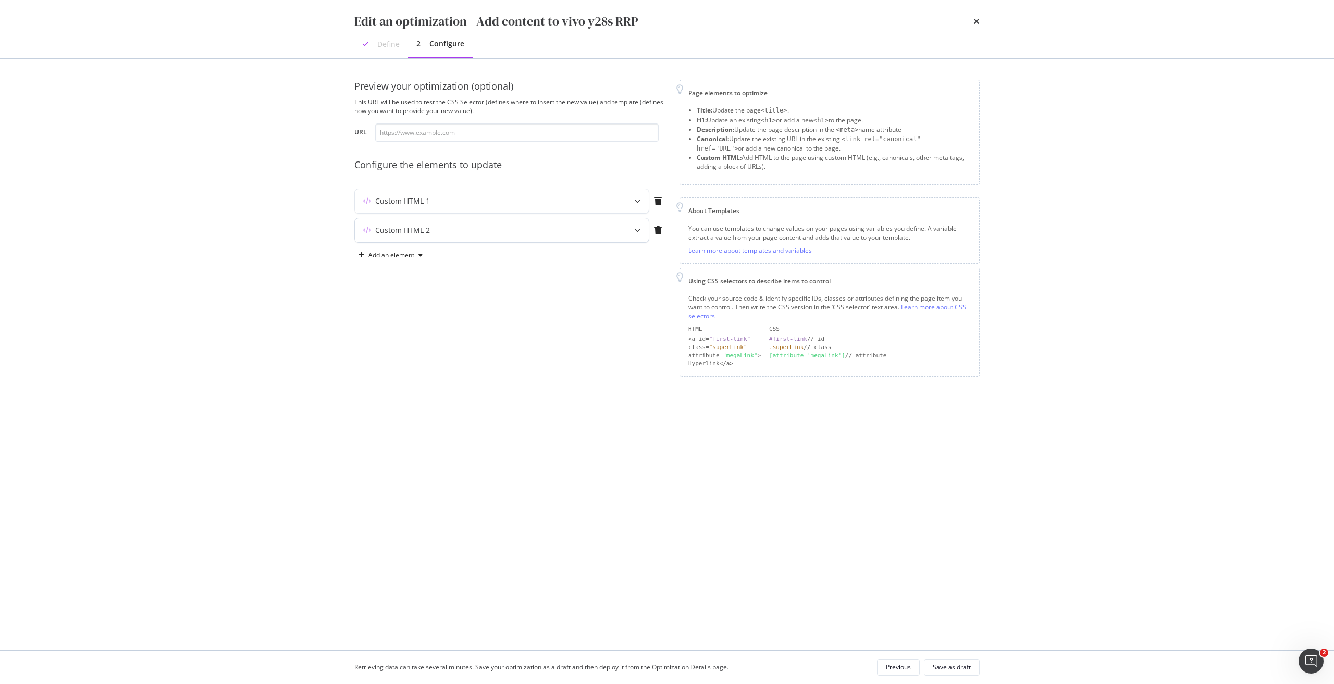
click at [631, 231] on div "modal" at bounding box center [637, 230] width 23 height 24
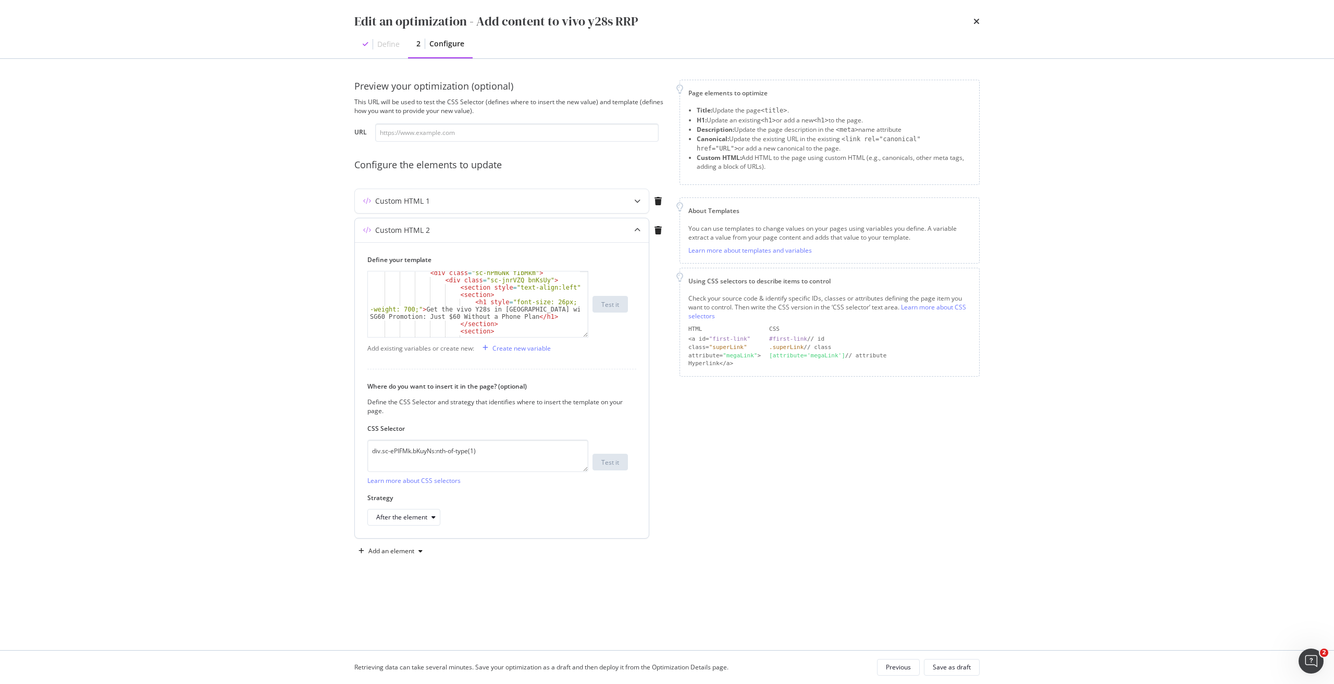
scroll to position [31, 0]
type textarea "<h1 style="font-size: 26px; font-weight: 700;">Get the vivo Y28s in Singapore w…"
click at [528, 310] on div "< div class = "sc-hPmGNk fIbMkm" > < div class = "sc-jnrVZQ bnKsUy" > < section…" at bounding box center [474, 309] width 212 height 80
click at [900, 662] on div "Previous" at bounding box center [898, 667] width 25 height 15
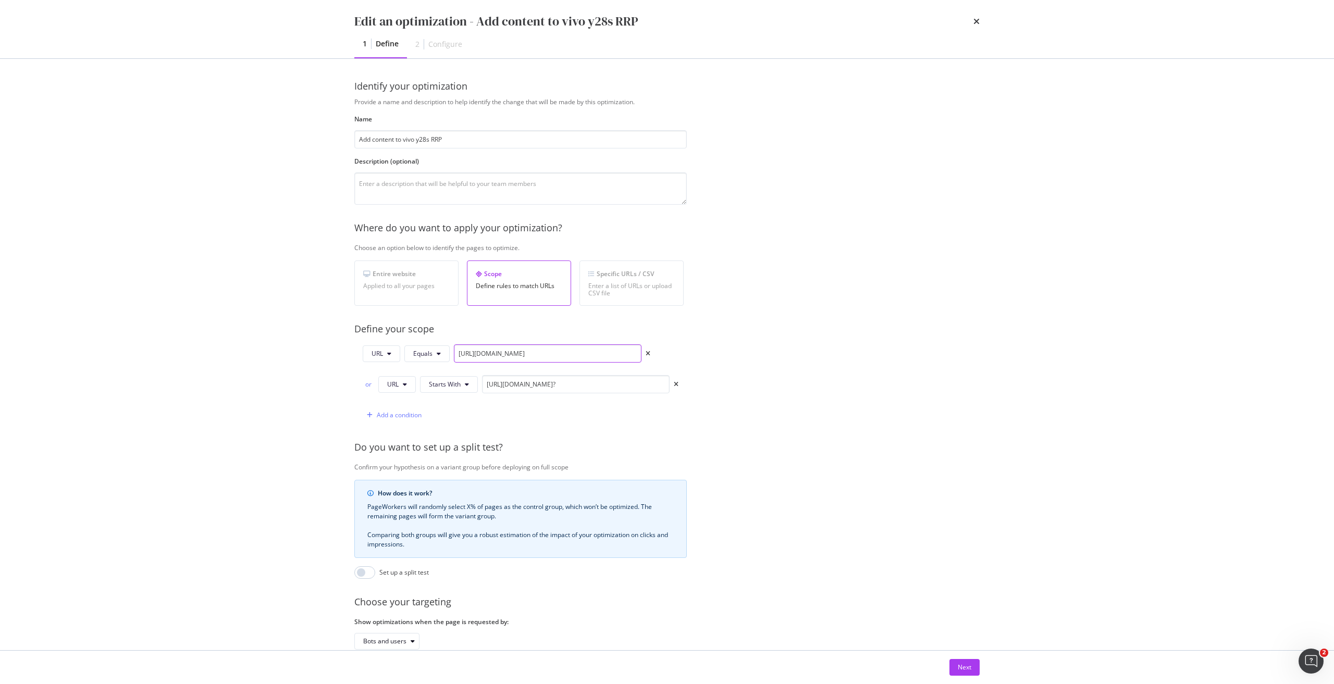
click at [557, 347] on input "https://shop.singtel.com/accessories/rrp-products/vivo-y28s-5g" at bounding box center [548, 353] width 188 height 18
click at [977, 22] on icon "times" at bounding box center [976, 21] width 6 height 8
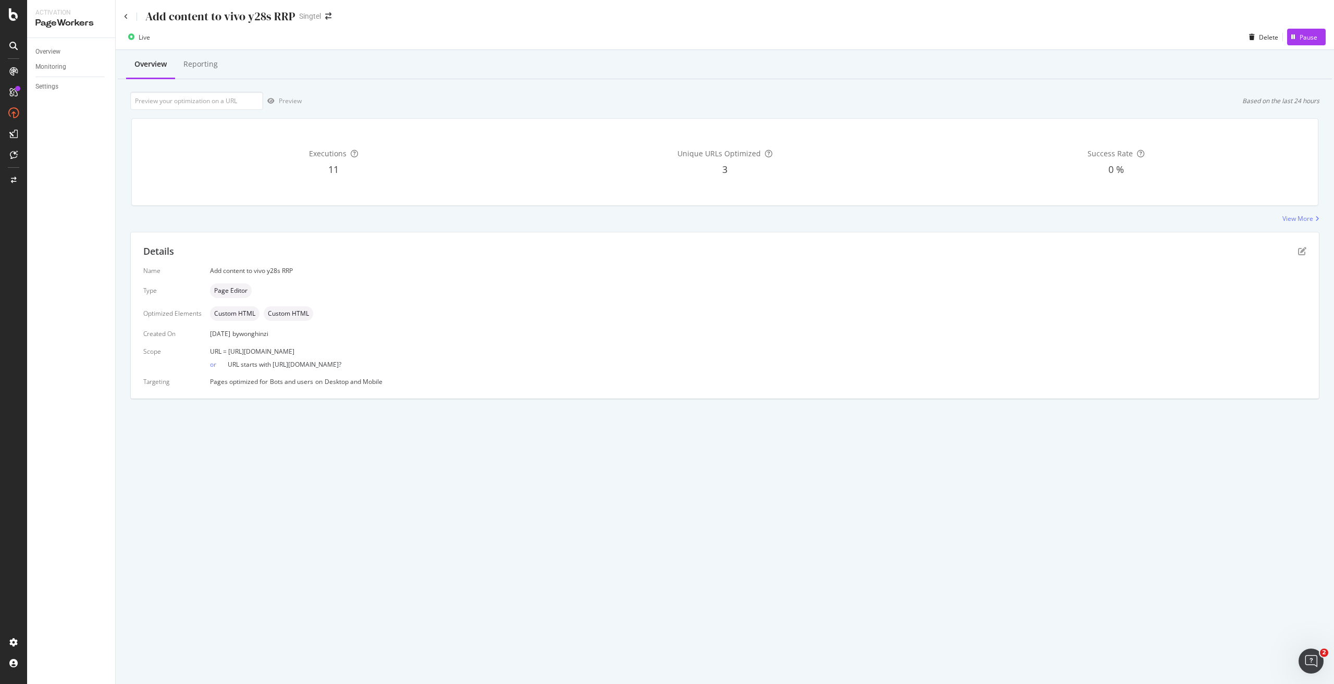
click at [123, 18] on div "Add content to vivo y28s RRP Singtel" at bounding box center [725, 12] width 1218 height 24
click at [125, 17] on icon at bounding box center [126, 17] width 4 height 6
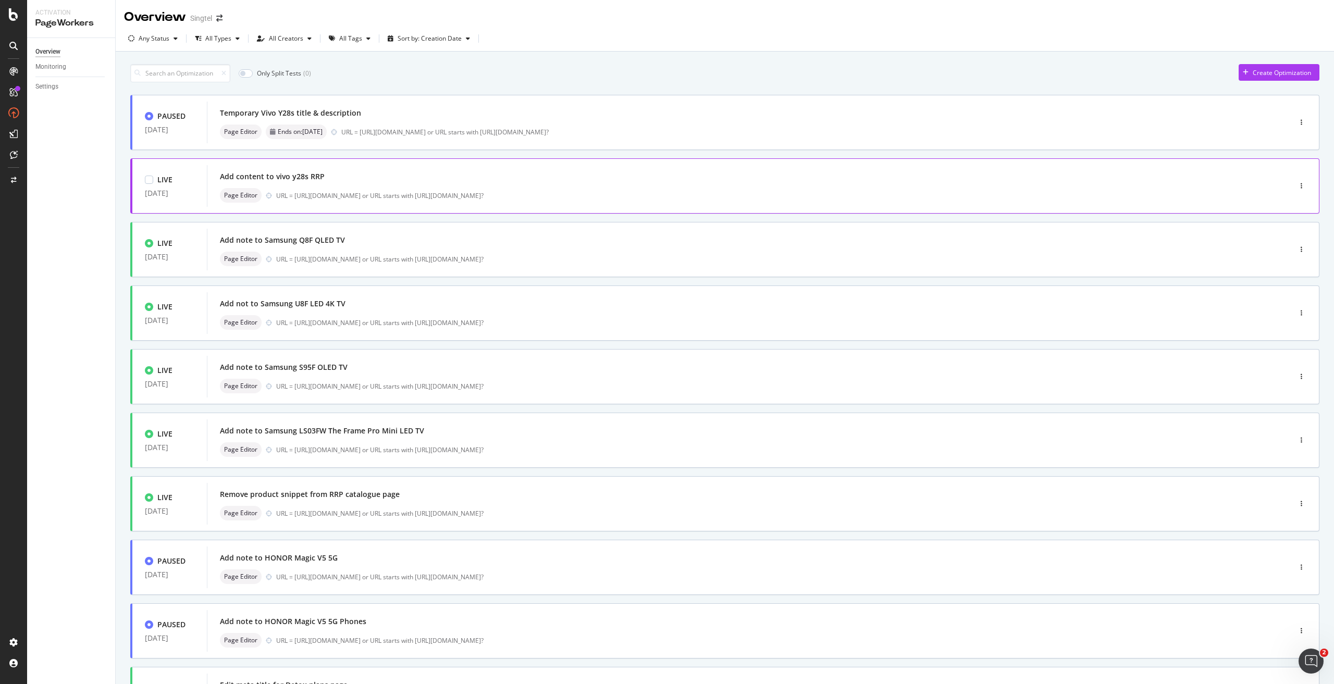
click at [409, 183] on div "Add content to vivo y28s RRP" at bounding box center [733, 176] width 1026 height 15
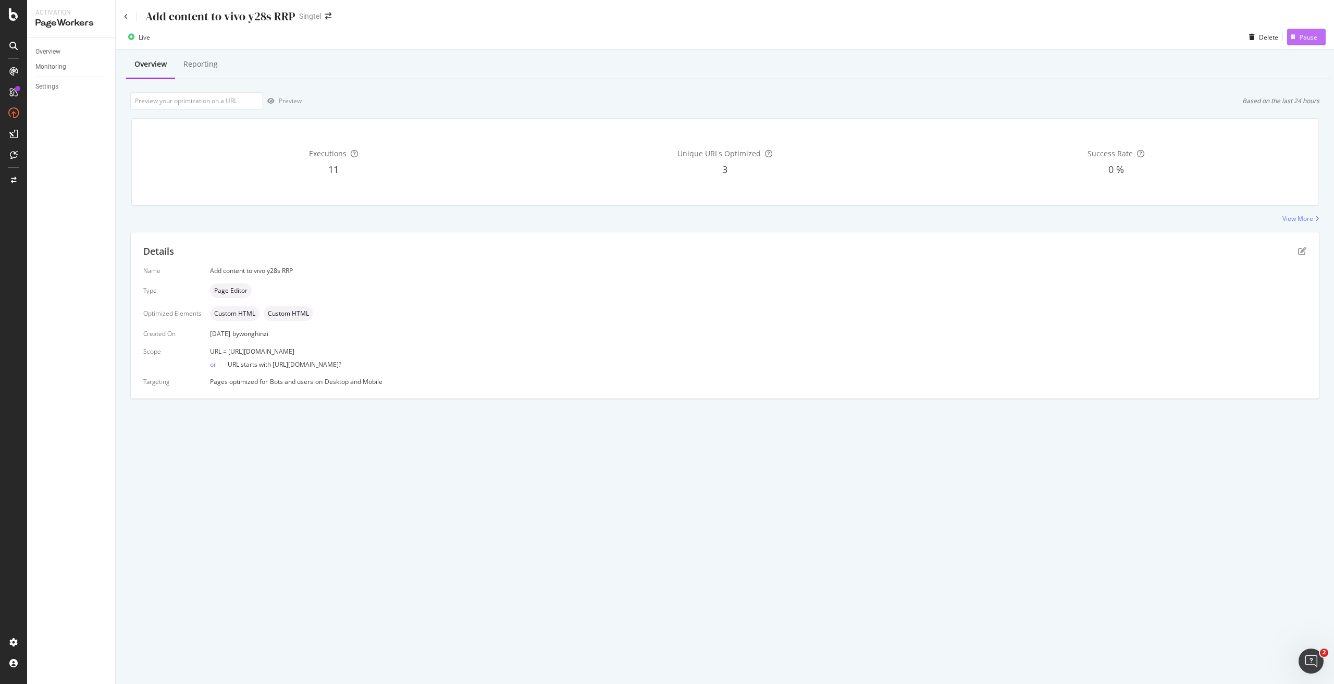
click at [1309, 39] on div "Pause" at bounding box center [1308, 37] width 18 height 9
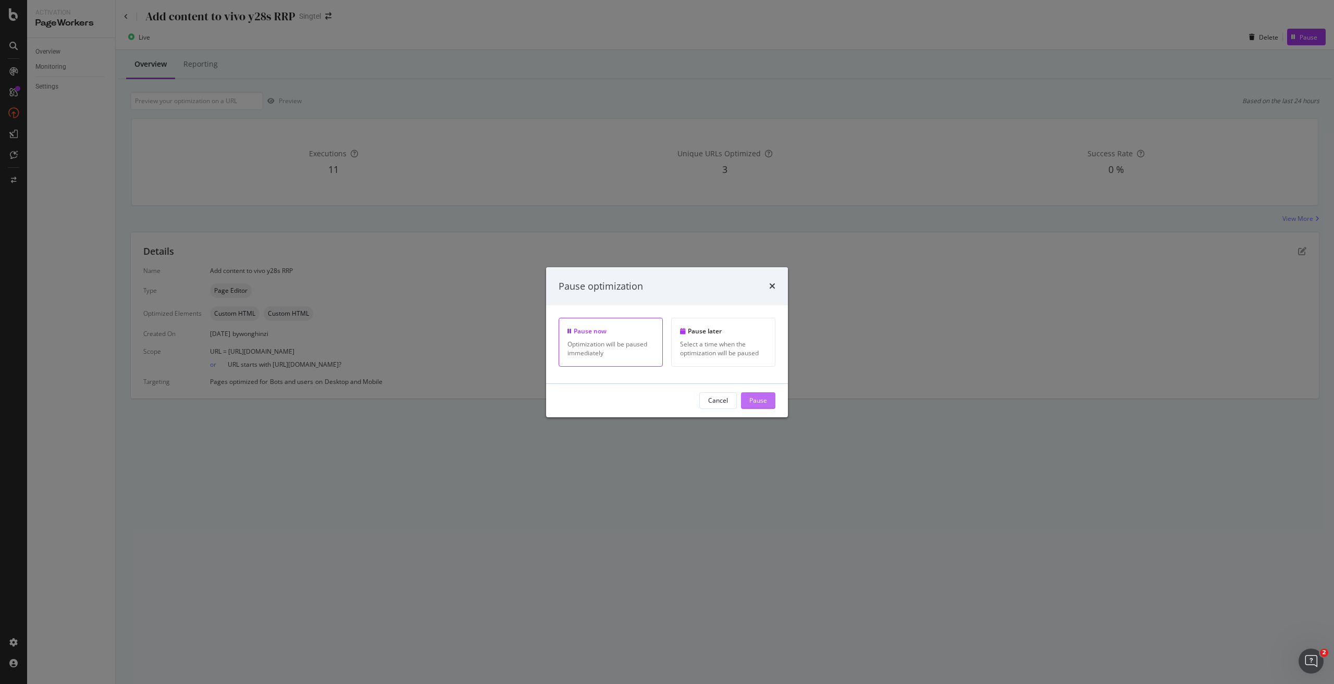
click at [760, 403] on div "Pause" at bounding box center [758, 400] width 18 height 9
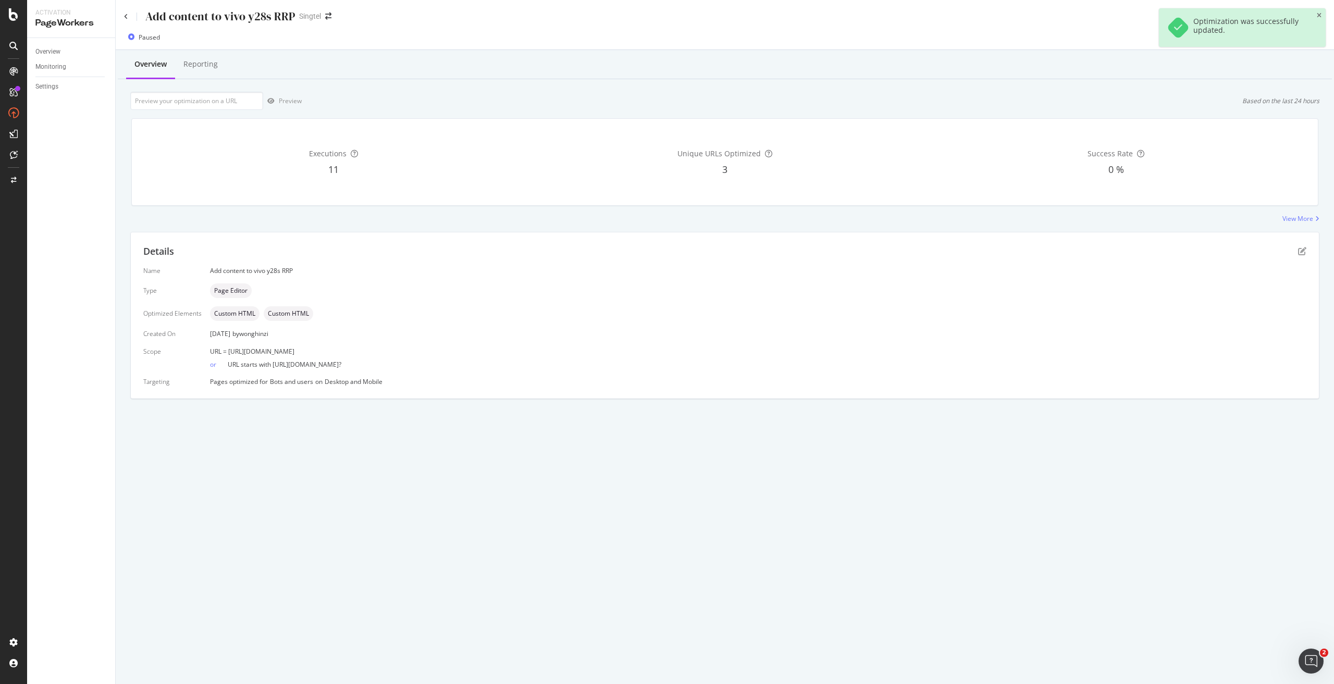
click at [129, 21] on div "Add content to vivo y28s RRP" at bounding box center [209, 16] width 171 height 16
click at [128, 17] on icon at bounding box center [126, 17] width 4 height 6
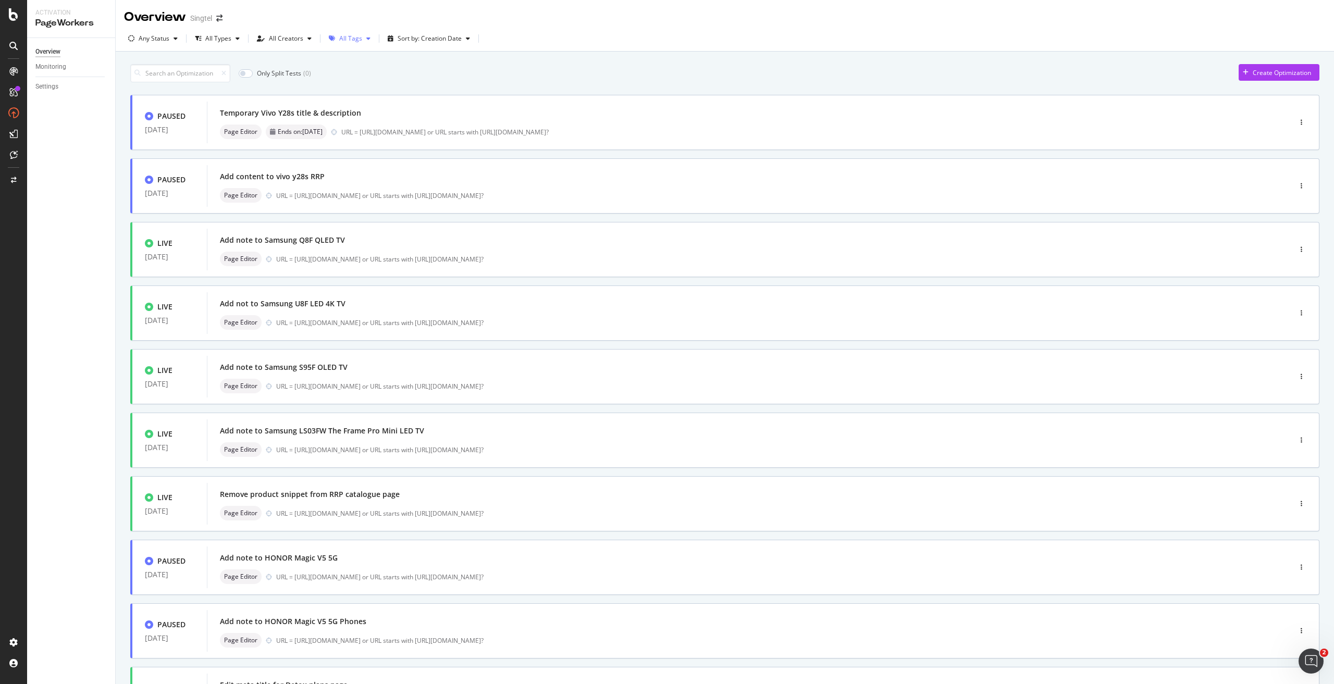
click at [351, 41] on div "All Tags" at bounding box center [350, 38] width 23 height 6
click at [374, 166] on div "rrp product schema" at bounding box center [372, 163] width 57 height 9
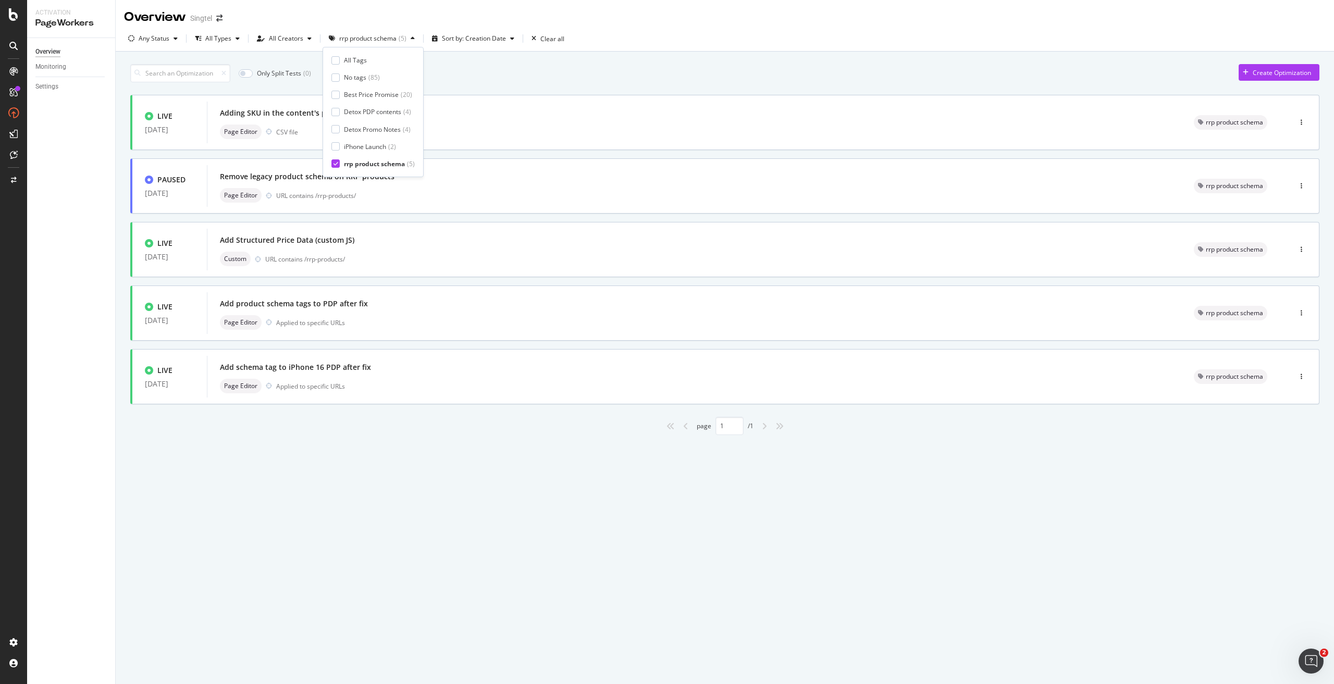
click at [359, 421] on div "page 1 / 1" at bounding box center [724, 426] width 1189 height 18
click at [353, 376] on div "Add schema tag to iPhone 16 PDP after fix Page Editor Applied to specific URLs" at bounding box center [694, 376] width 949 height 33
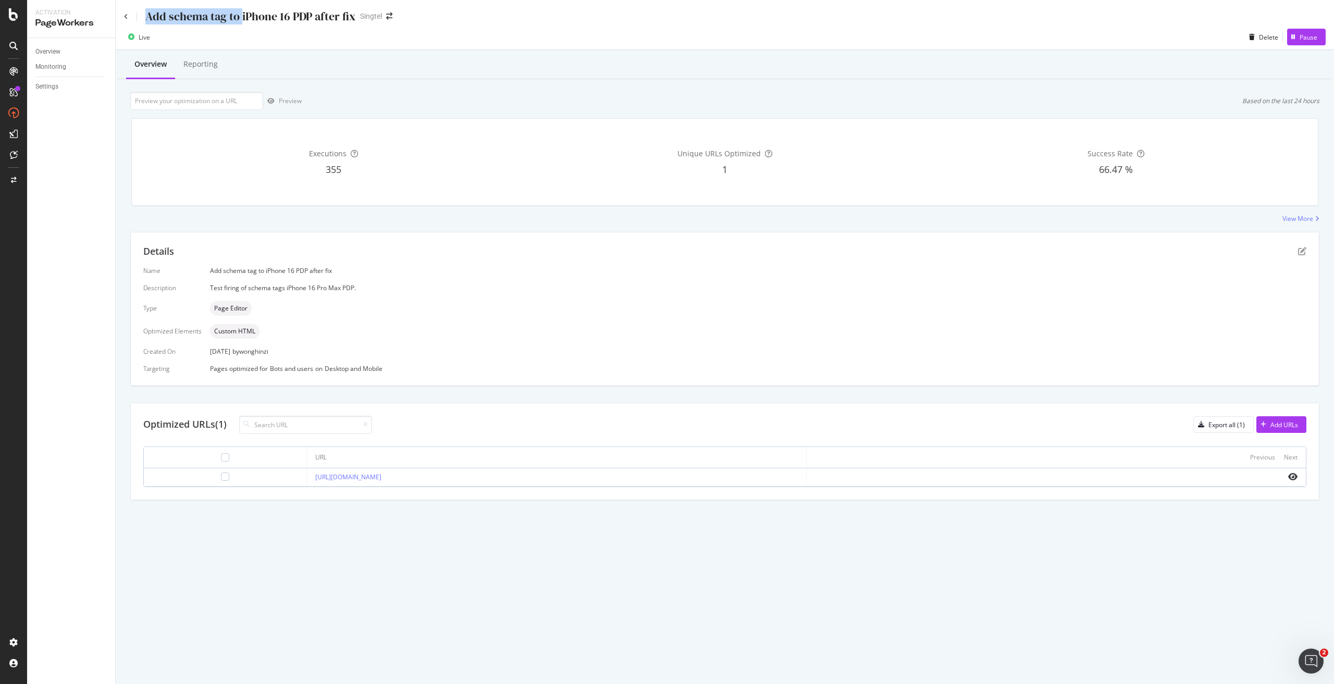
drag, startPoint x: 146, startPoint y: 14, endPoint x: 240, endPoint y: 21, distance: 93.6
click at [240, 21] on div "Add schema tag to iPhone 16 PDP after fix" at bounding box center [250, 16] width 210 height 16
copy div "Add schema tag to"
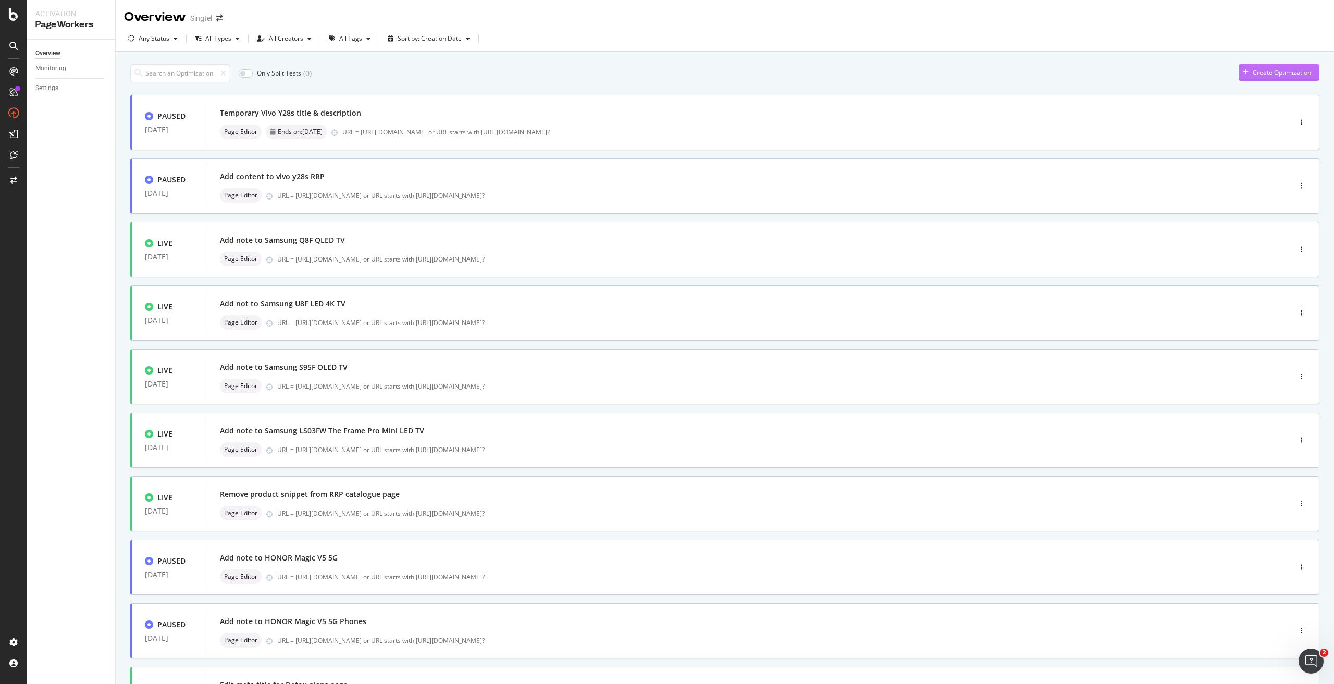
click at [1292, 72] on div "Create Optimization" at bounding box center [1281, 72] width 58 height 9
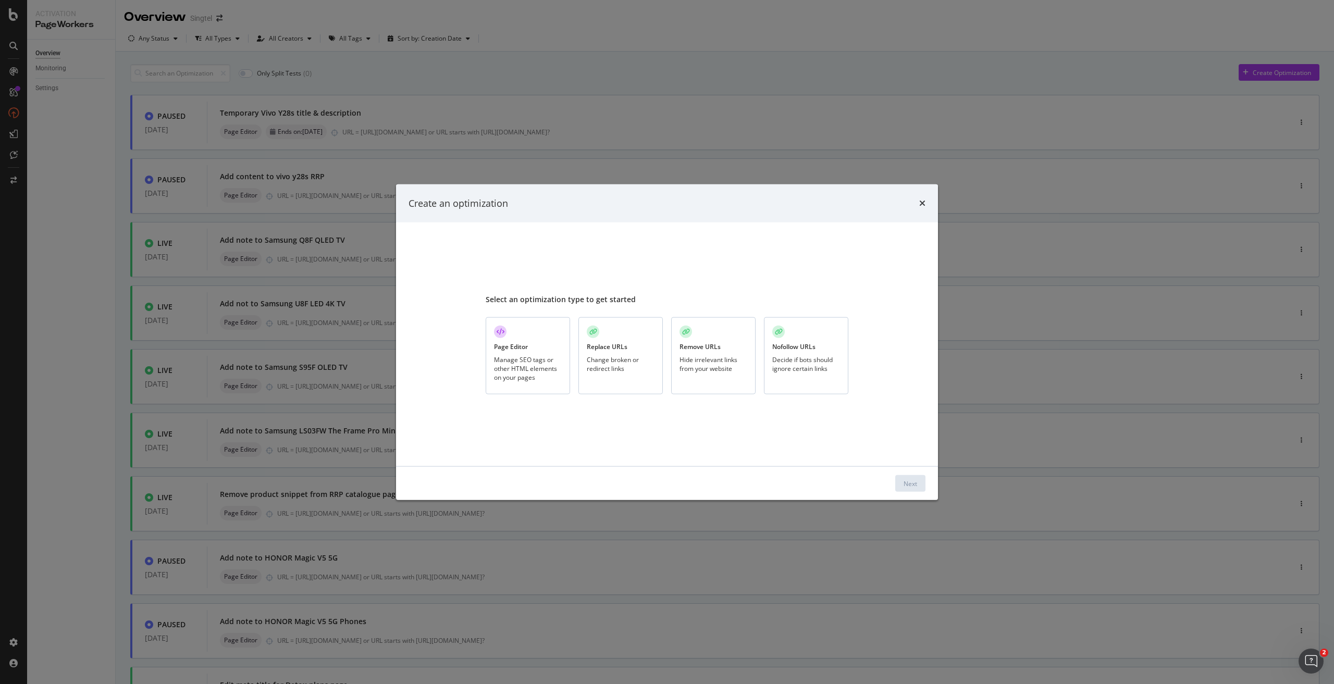
click at [522, 356] on div "Manage SEO tags or other HTML elements on your pages" at bounding box center [528, 368] width 68 height 27
click at [903, 487] on div "Next" at bounding box center [910, 483] width 14 height 9
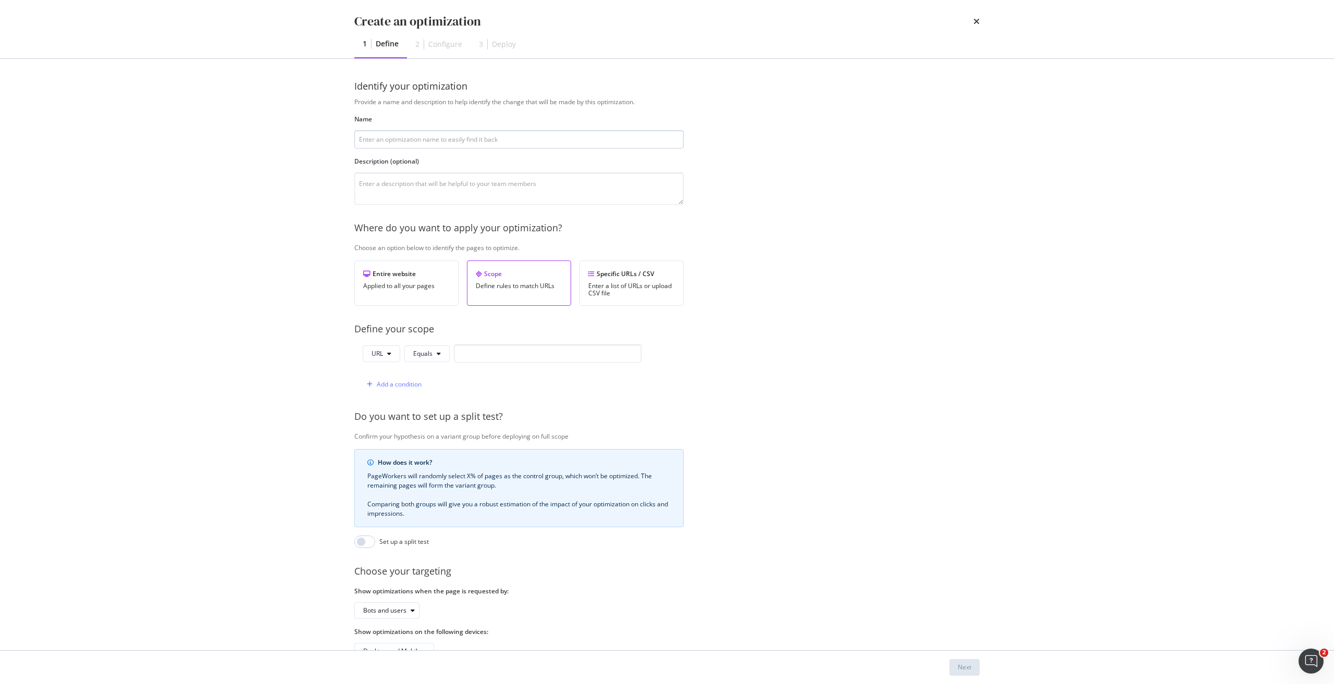
click at [439, 144] on input "modal" at bounding box center [518, 139] width 329 height 18
paste input "Add schema tag to"
type input "Add schema tag to"
